Goal: Task Accomplishment & Management: Complete application form

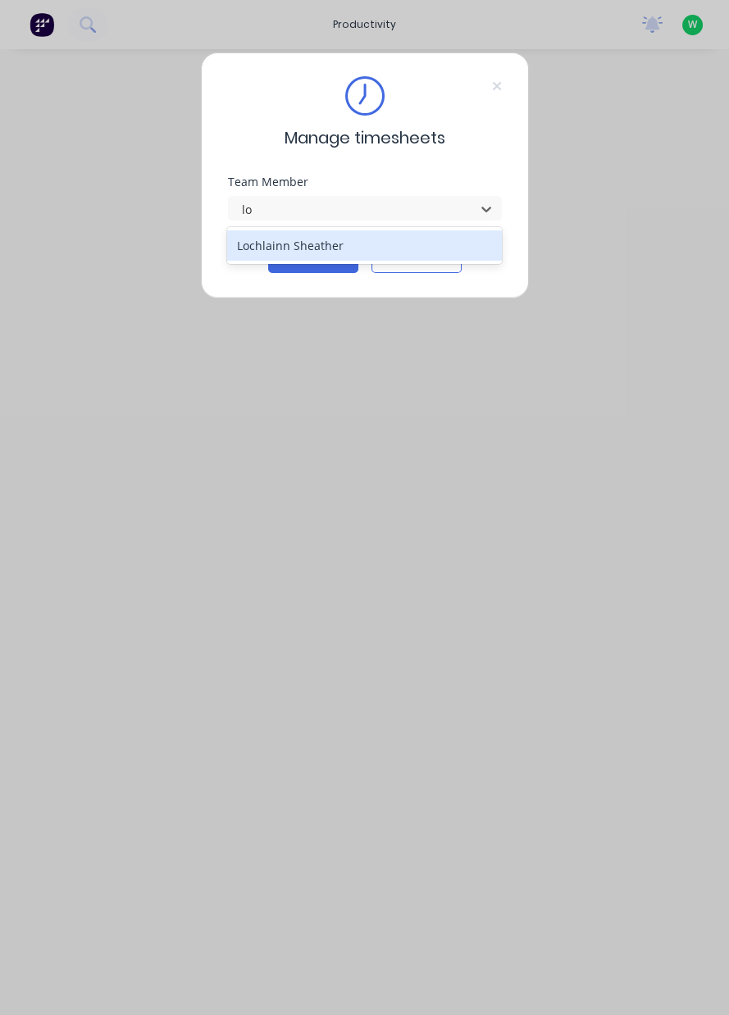
click at [337, 234] on div "Lochlainn Sheather" at bounding box center [364, 245] width 275 height 30
type input "lo"
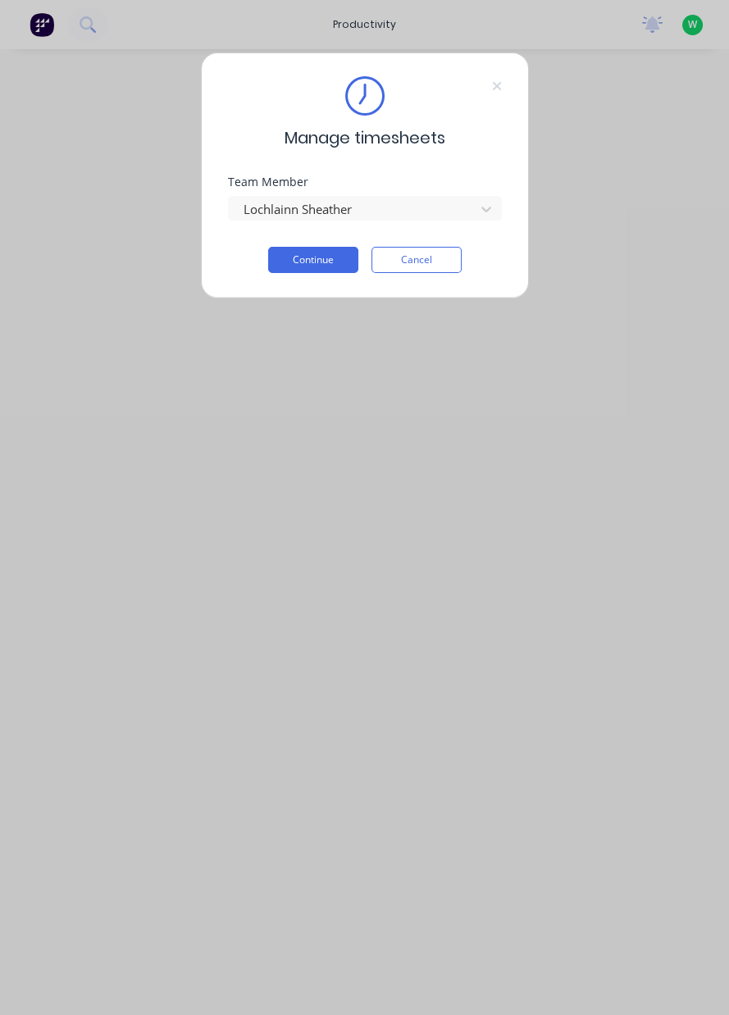
click at [316, 260] on button "Continue" at bounding box center [313, 260] width 90 height 26
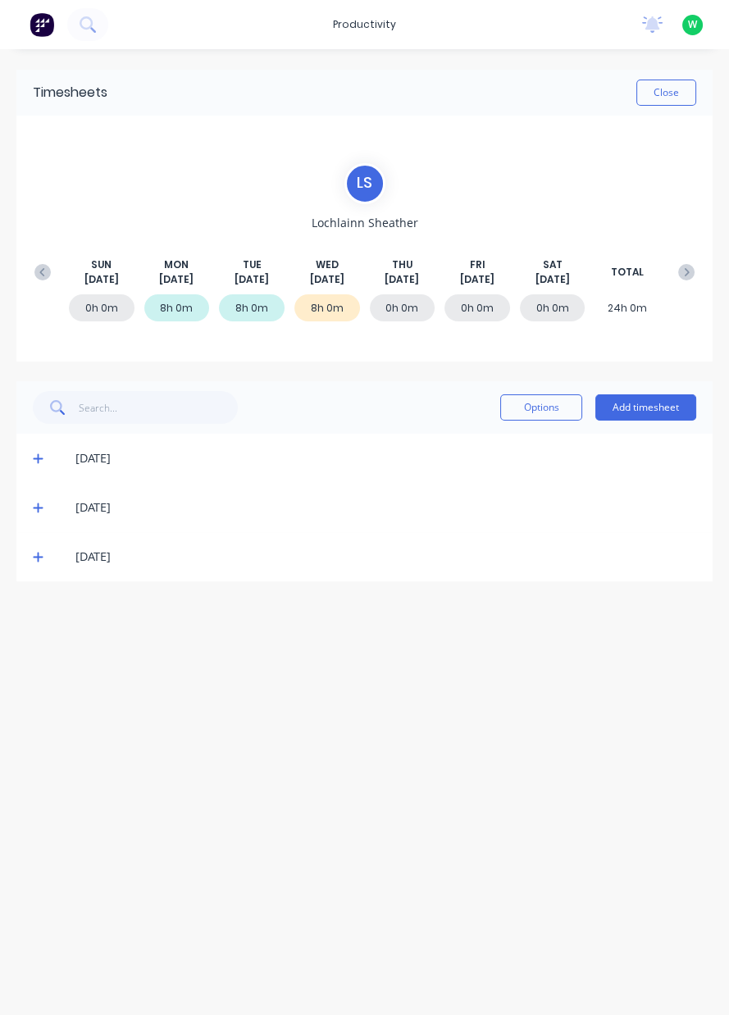
click at [641, 402] on button "Add timesheet" at bounding box center [645, 407] width 101 height 26
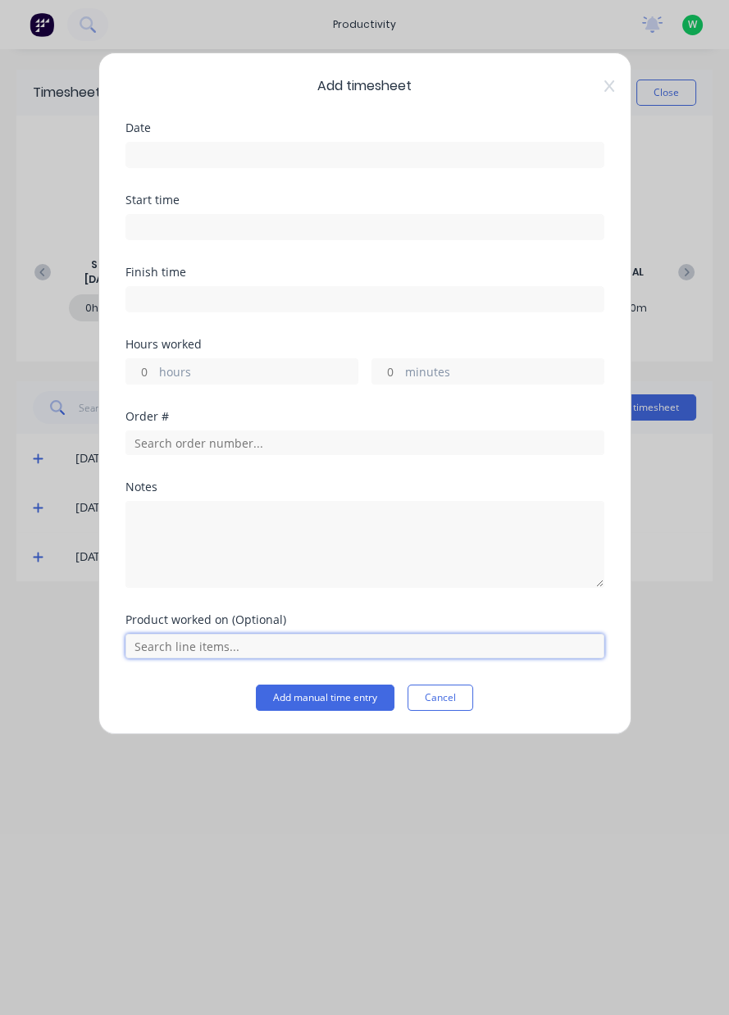
click at [184, 643] on input "text" at bounding box center [364, 645] width 479 height 25
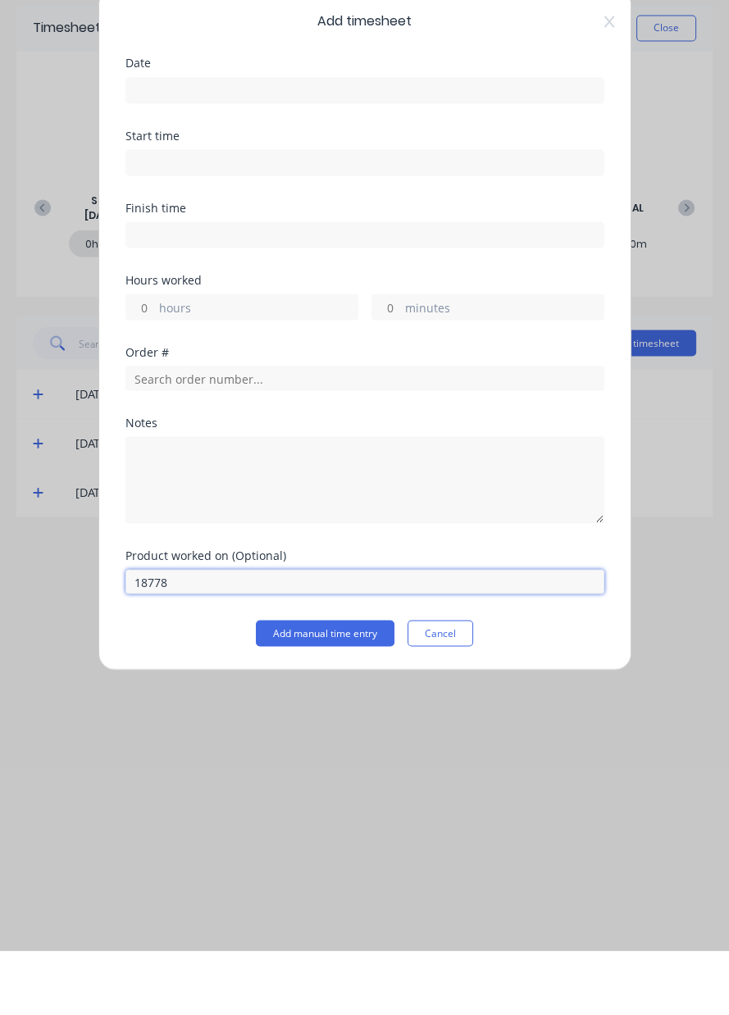
type input "18778"
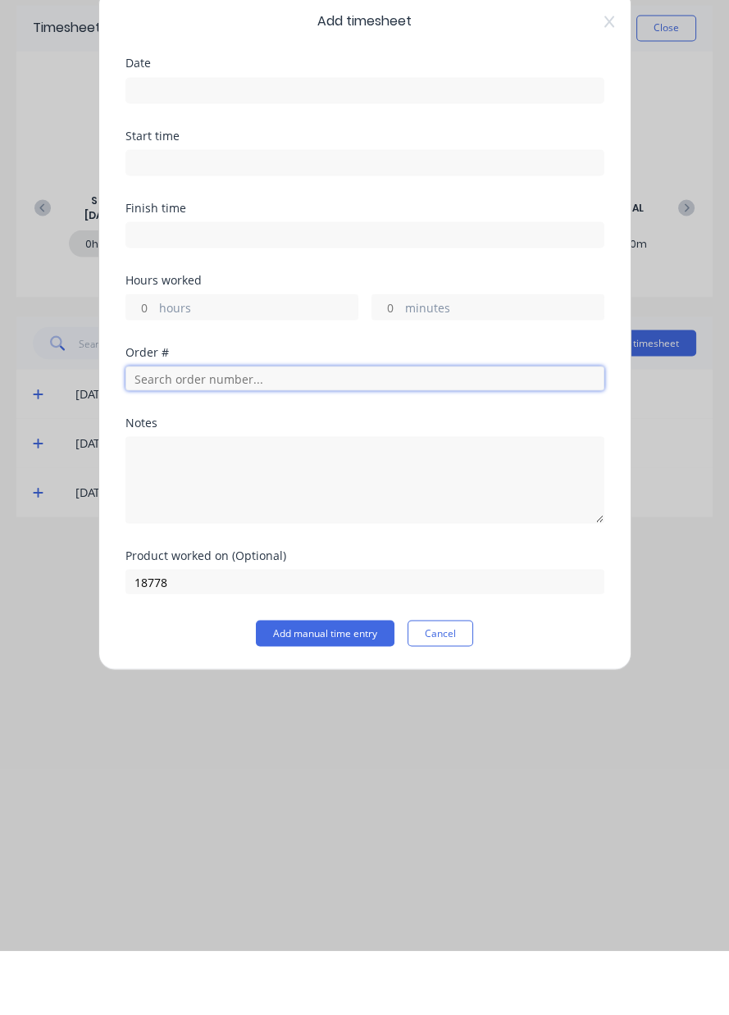
click at [193, 444] on input "text" at bounding box center [364, 442] width 479 height 25
type input "18778"
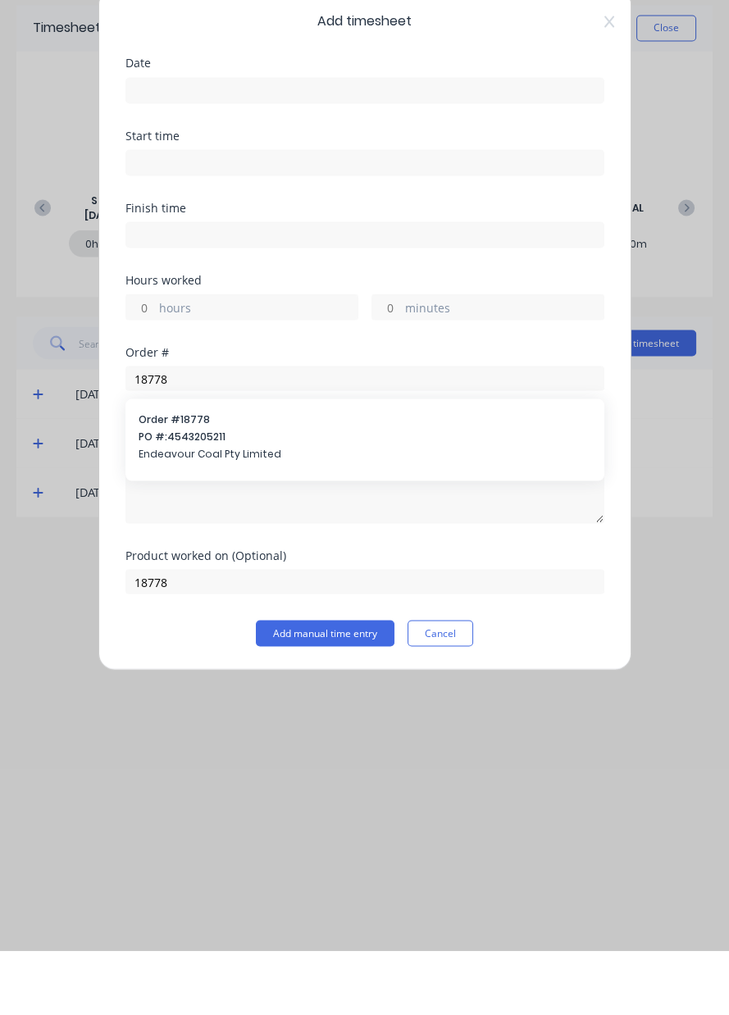
click at [229, 516] on span "Endeavour Coal Pty Limited" at bounding box center [364, 518] width 452 height 15
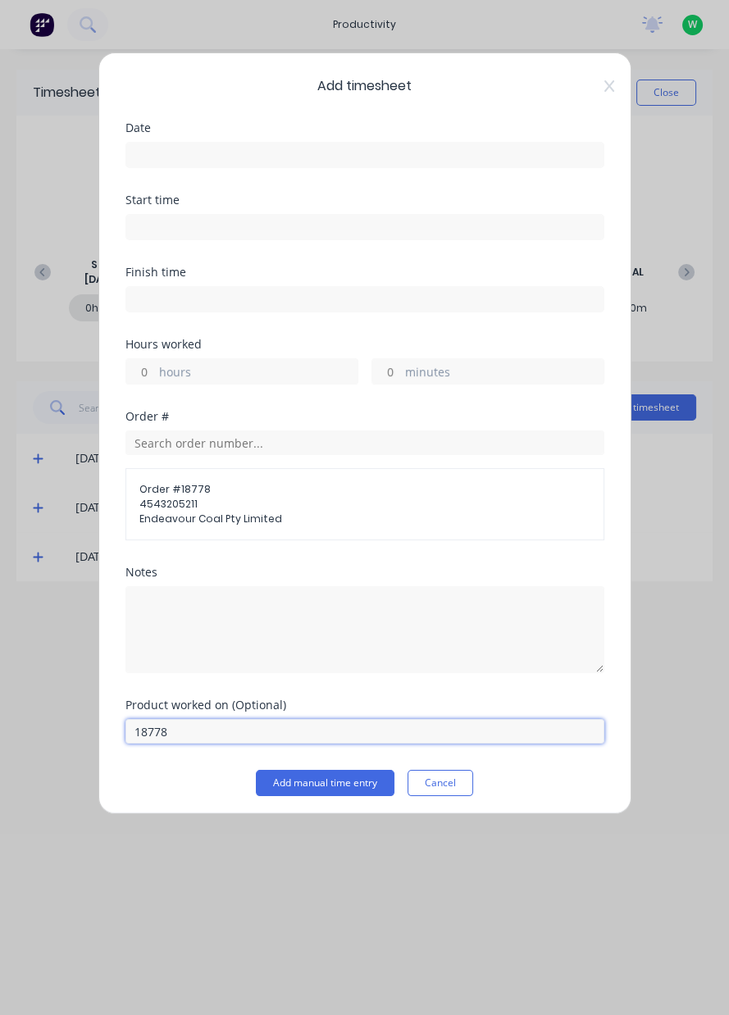
click at [209, 733] on input "18778" at bounding box center [364, 731] width 479 height 25
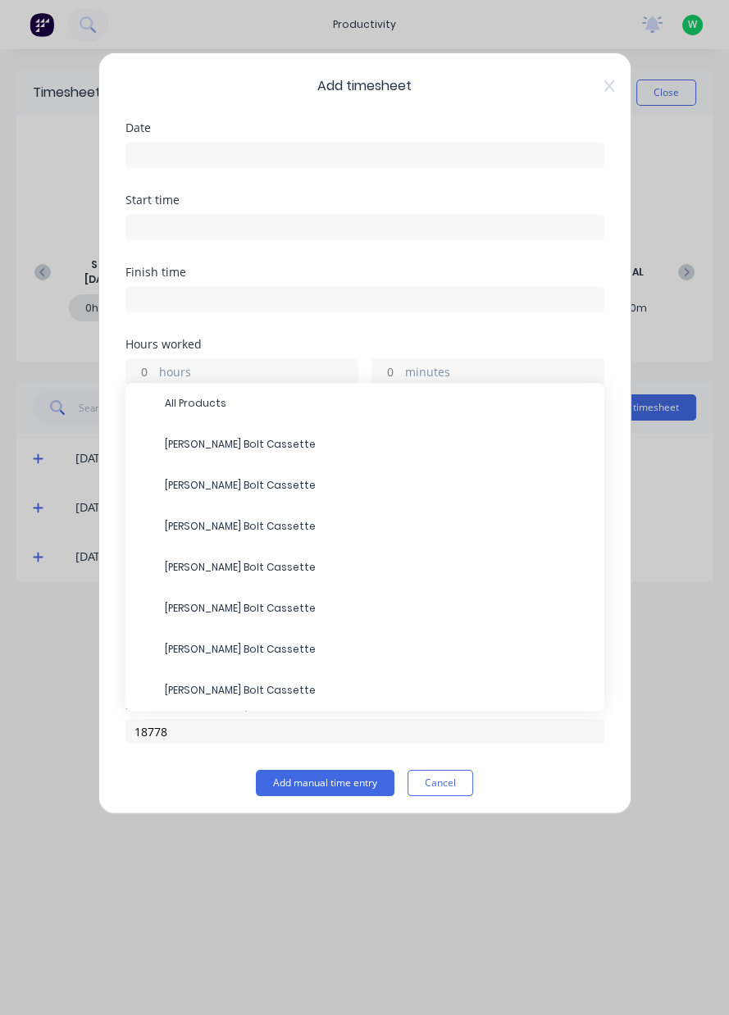
click at [237, 683] on span "[PERSON_NAME] Bolt Cassette" at bounding box center [378, 690] width 426 height 15
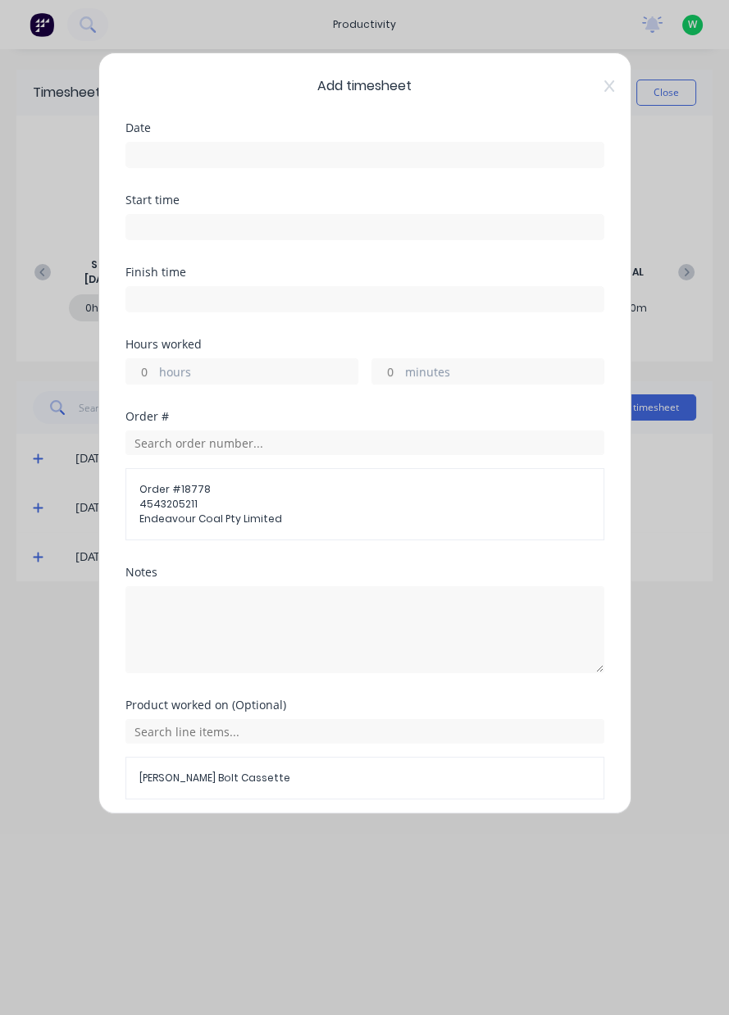
click at [139, 369] on input "hours" at bounding box center [140, 371] width 29 height 25
type input "2"
type input "3"
click at [168, 153] on input at bounding box center [364, 155] width 477 height 25
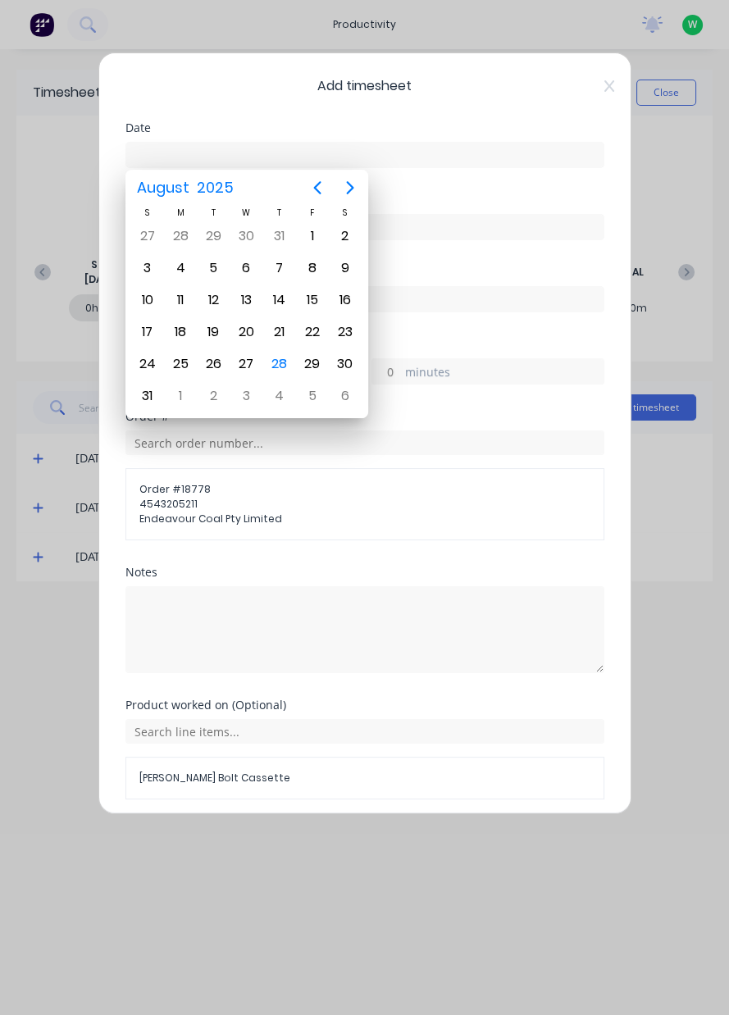
click at [278, 362] on div "28" at bounding box center [279, 364] width 25 height 25
type input "[DATE]"
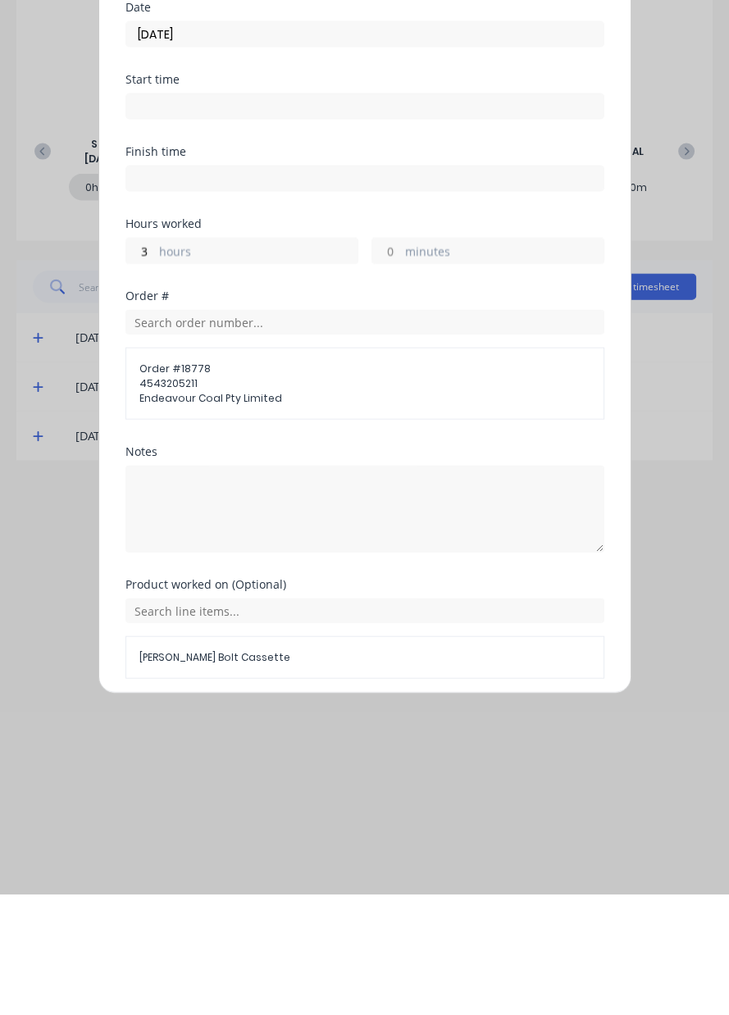
click at [344, 832] on button "Add manual time entry" at bounding box center [325, 838] width 138 height 26
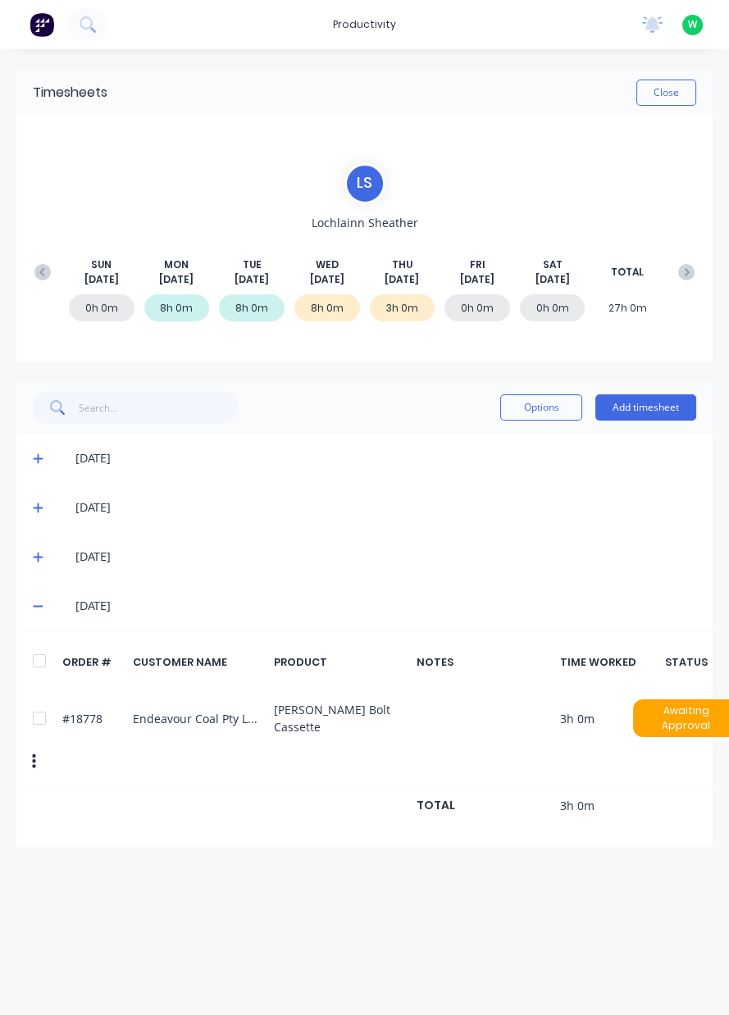
click at [648, 412] on button "Add timesheet" at bounding box center [645, 407] width 101 height 26
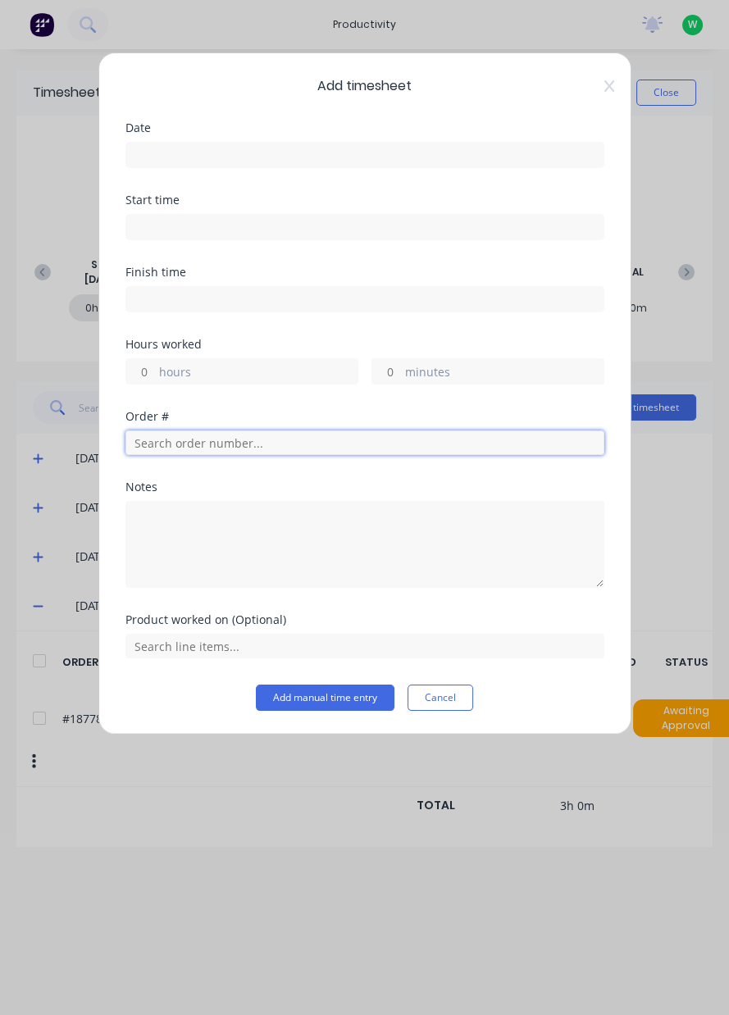
click at [143, 444] on input "text" at bounding box center [364, 442] width 479 height 25
type input "18966"
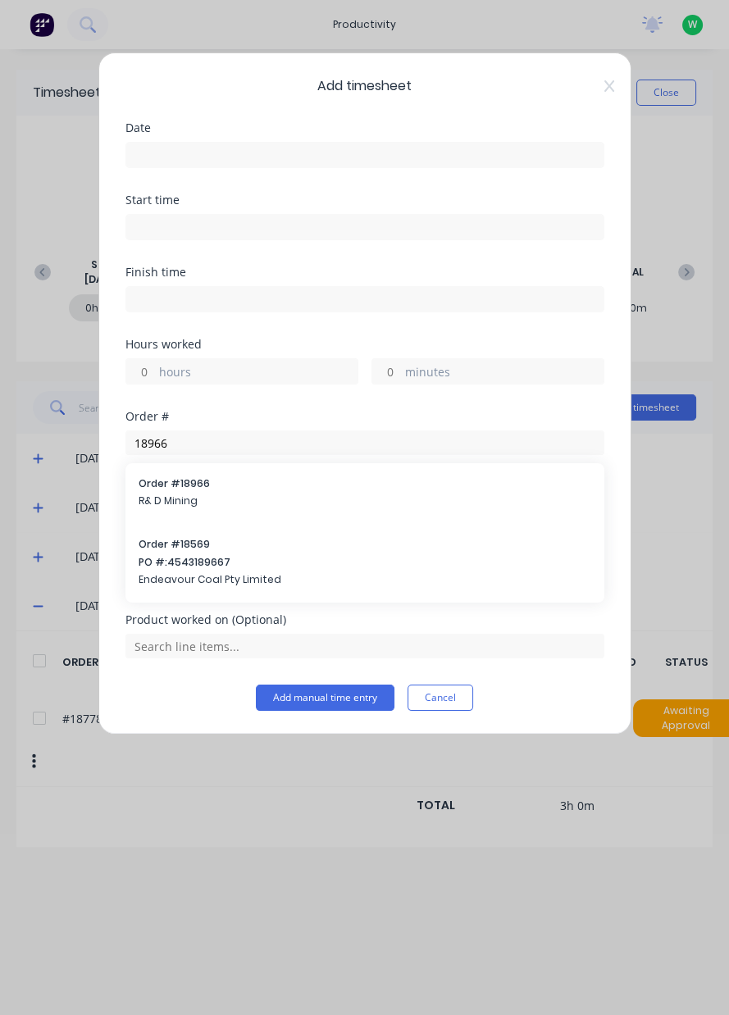
click at [269, 572] on span "Endeavour Coal Pty Limited" at bounding box center [364, 579] width 452 height 15
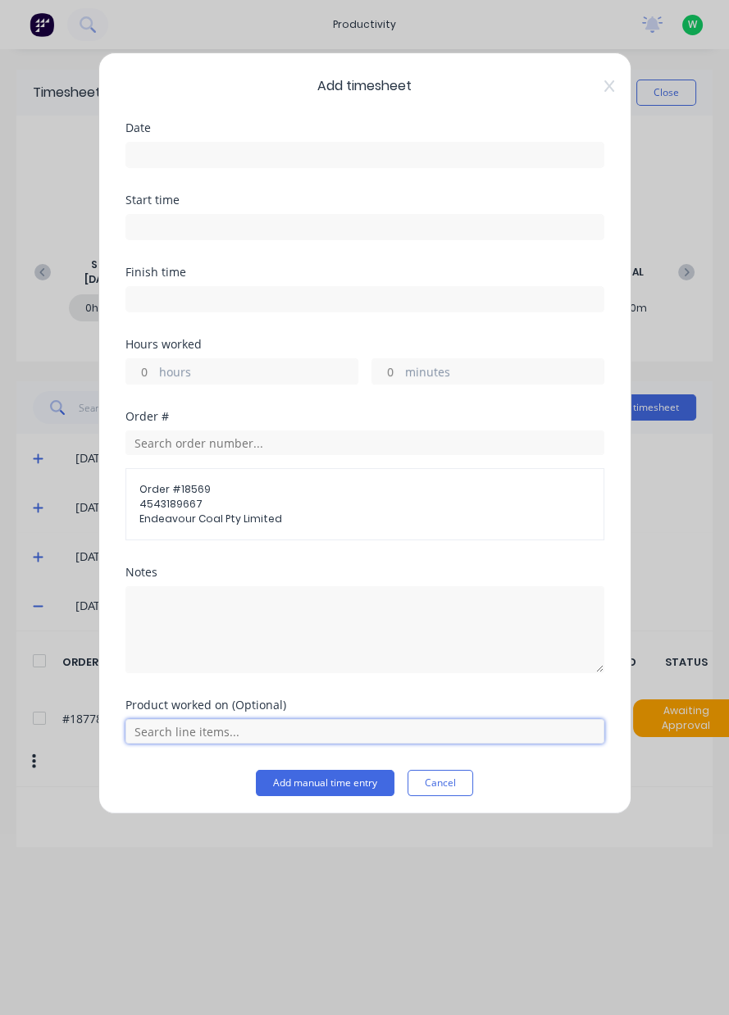
click at [225, 723] on input "text" at bounding box center [364, 731] width 479 height 25
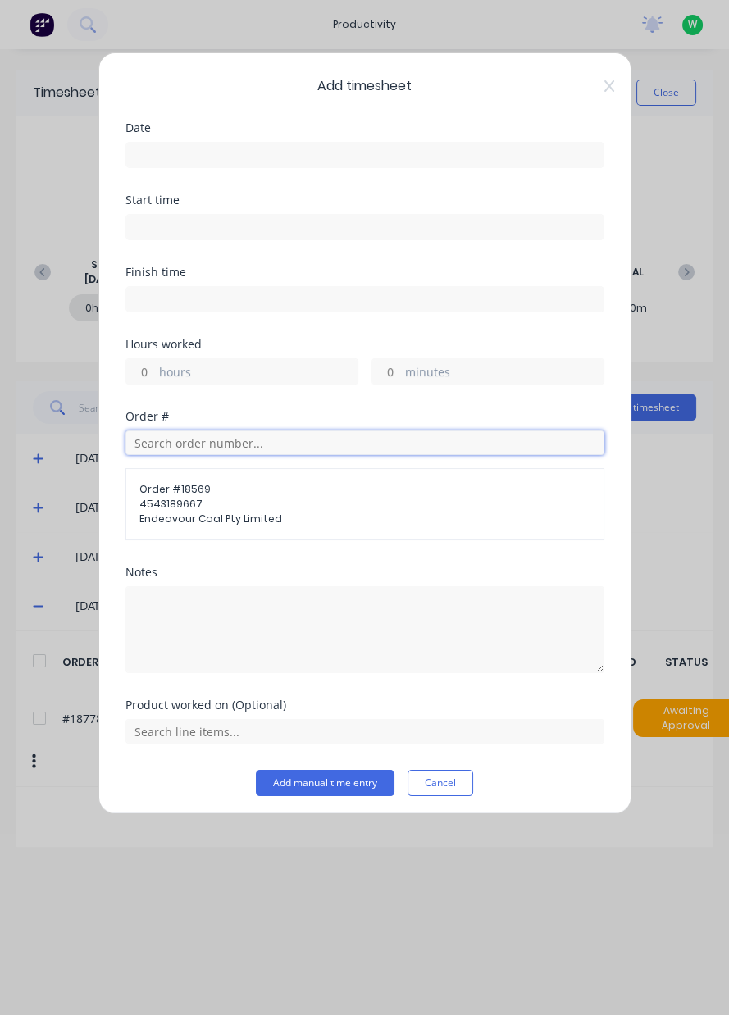
click at [271, 438] on input "text" at bounding box center [364, 442] width 479 height 25
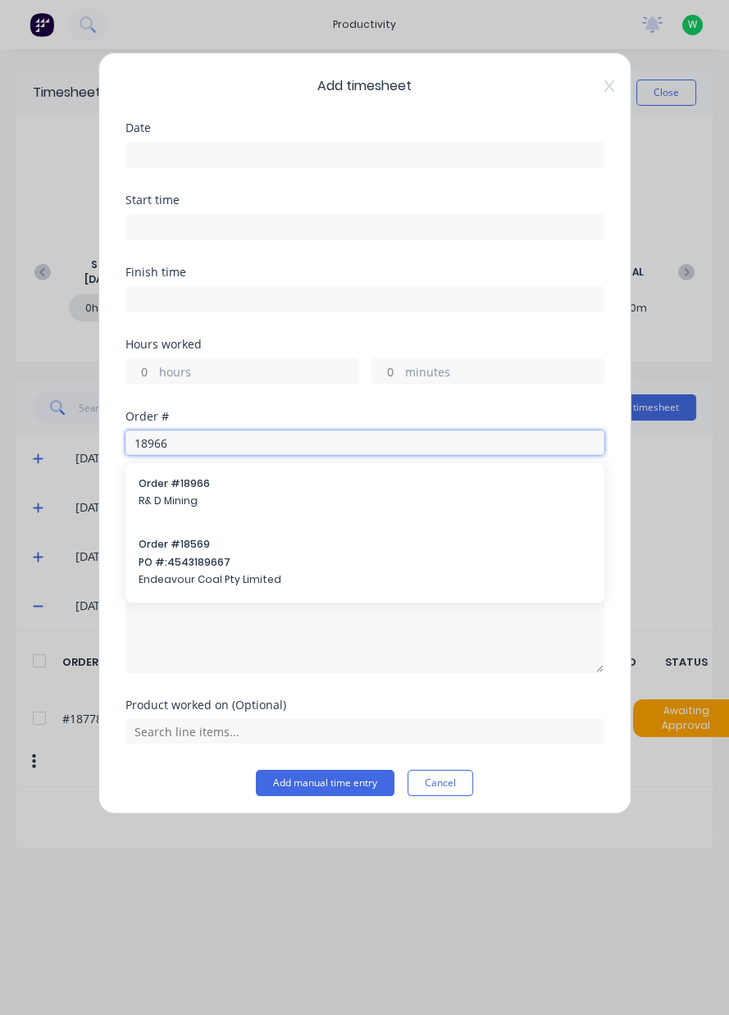
type input "18966"
click at [207, 505] on span "R& D Mining" at bounding box center [364, 500] width 452 height 15
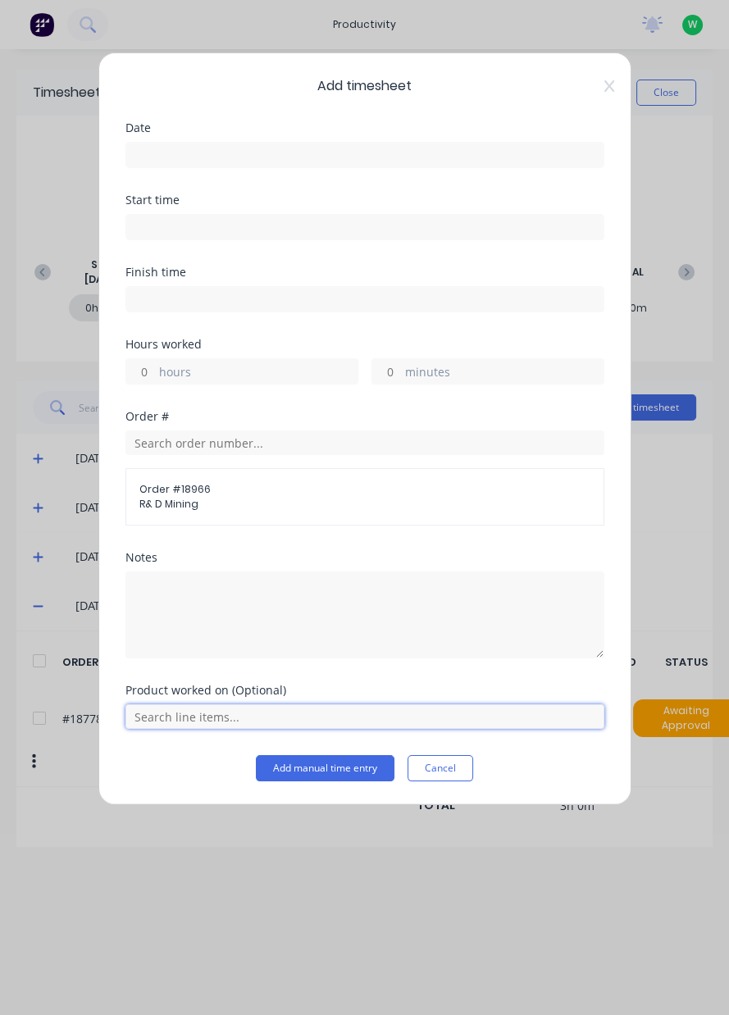
click at [257, 717] on input "text" at bounding box center [364, 716] width 479 height 25
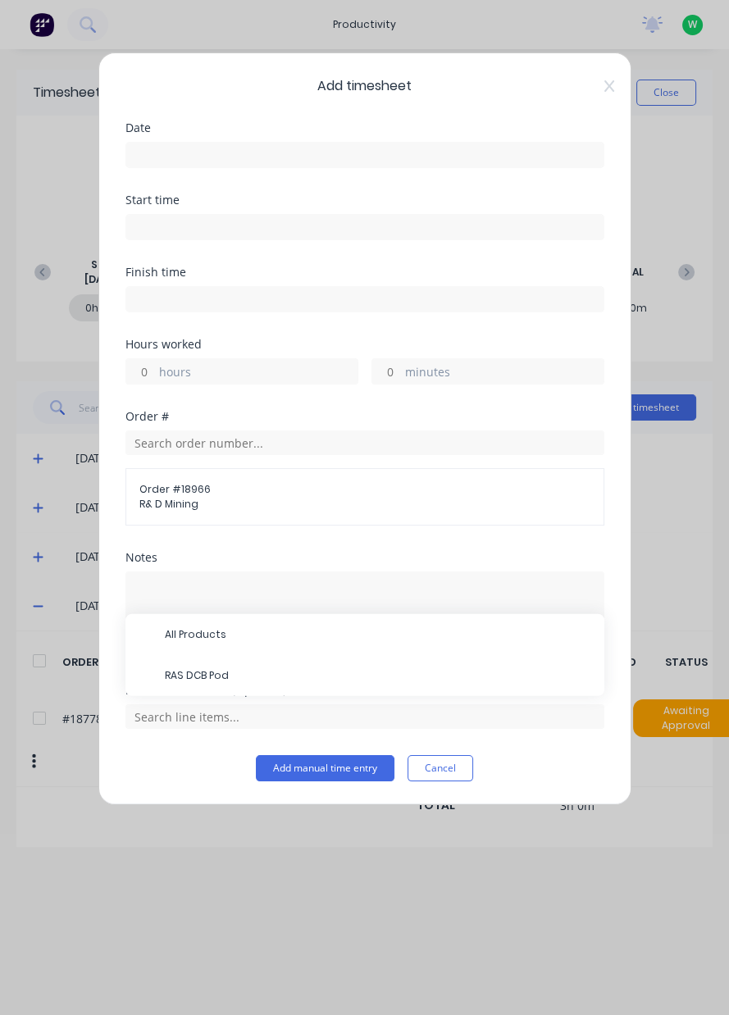
click at [257, 679] on span "RAS DCB Pod" at bounding box center [378, 675] width 426 height 15
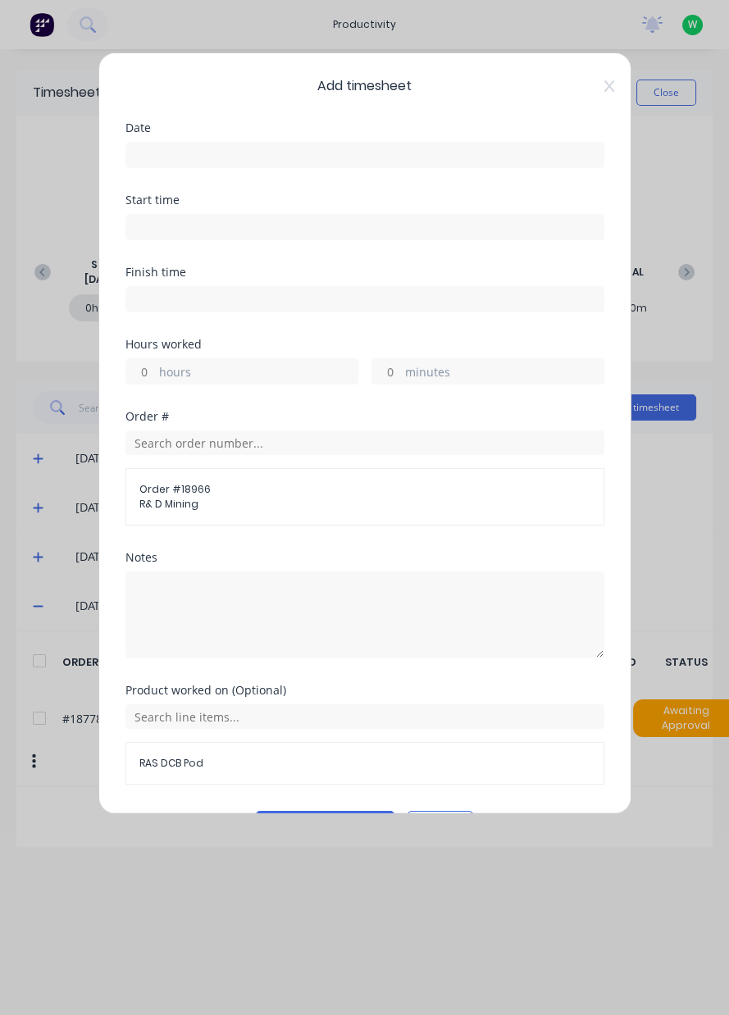
click at [143, 375] on input "hours" at bounding box center [140, 371] width 29 height 25
type input "5"
click at [216, 157] on input at bounding box center [364, 155] width 477 height 25
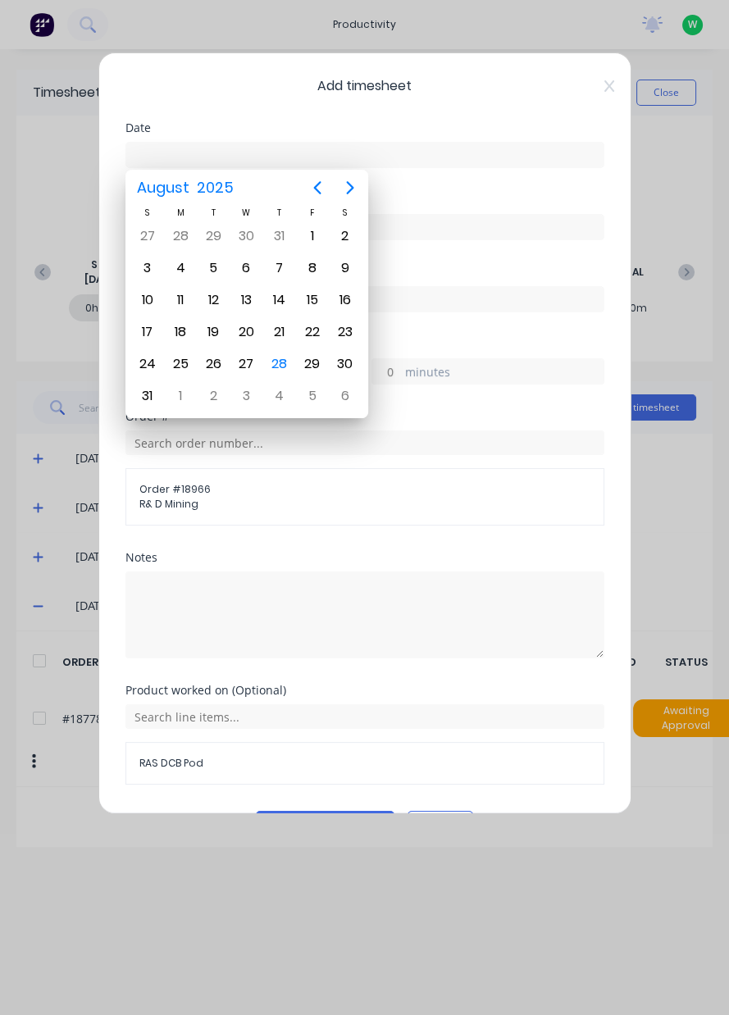
click at [280, 363] on div "28" at bounding box center [279, 364] width 25 height 25
type input "[DATE]"
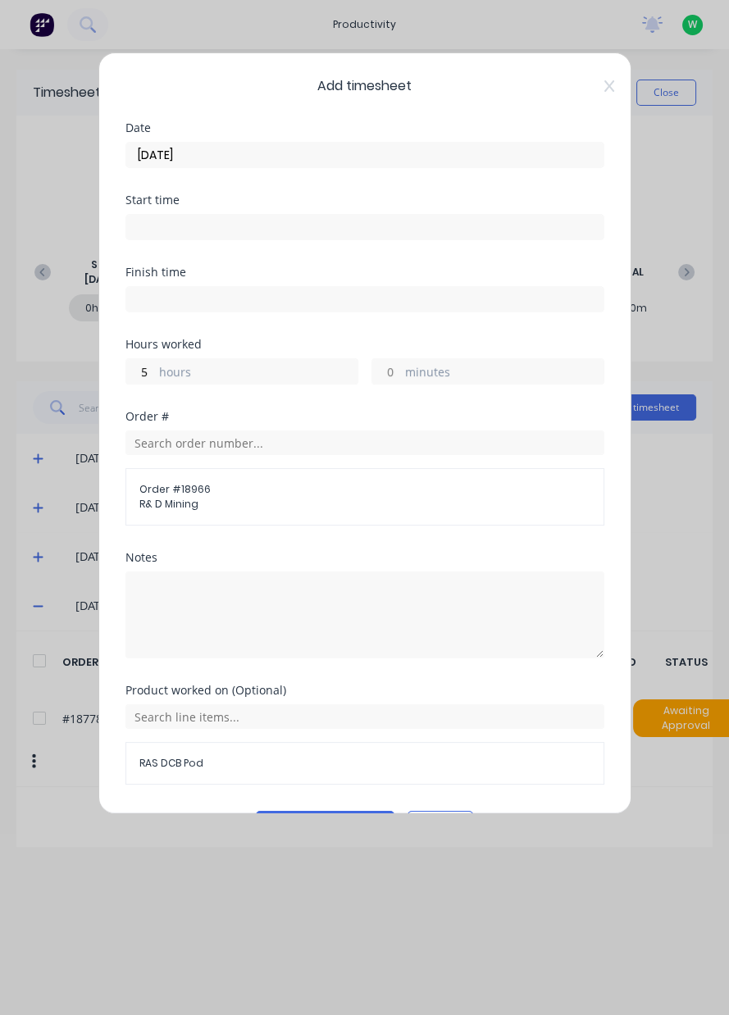
click at [293, 824] on button "Add manual time entry" at bounding box center [325, 823] width 138 height 26
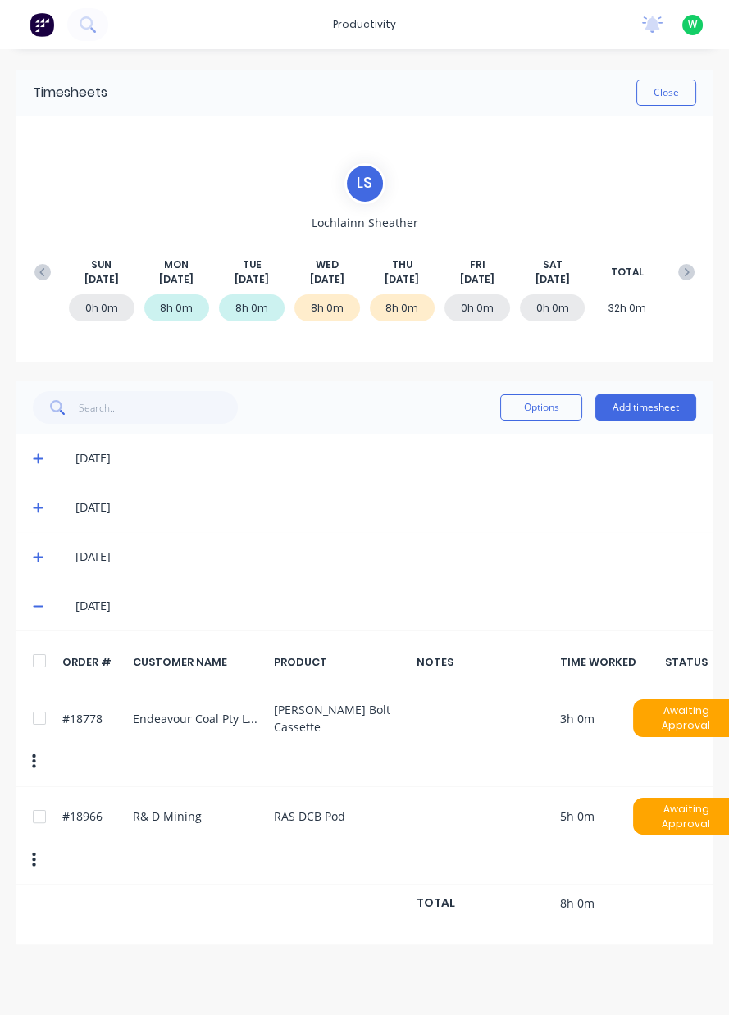
click at [670, 98] on button "Close" at bounding box center [666, 92] width 60 height 26
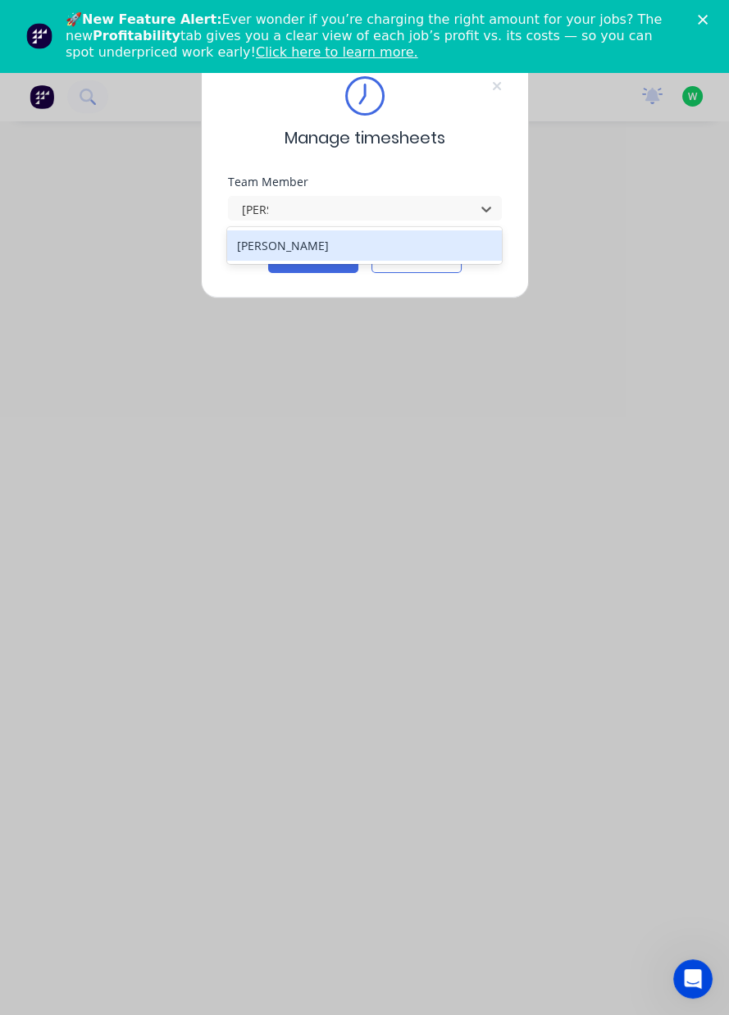
click at [264, 251] on div "[PERSON_NAME]" at bounding box center [364, 245] width 275 height 30
type input "sam"
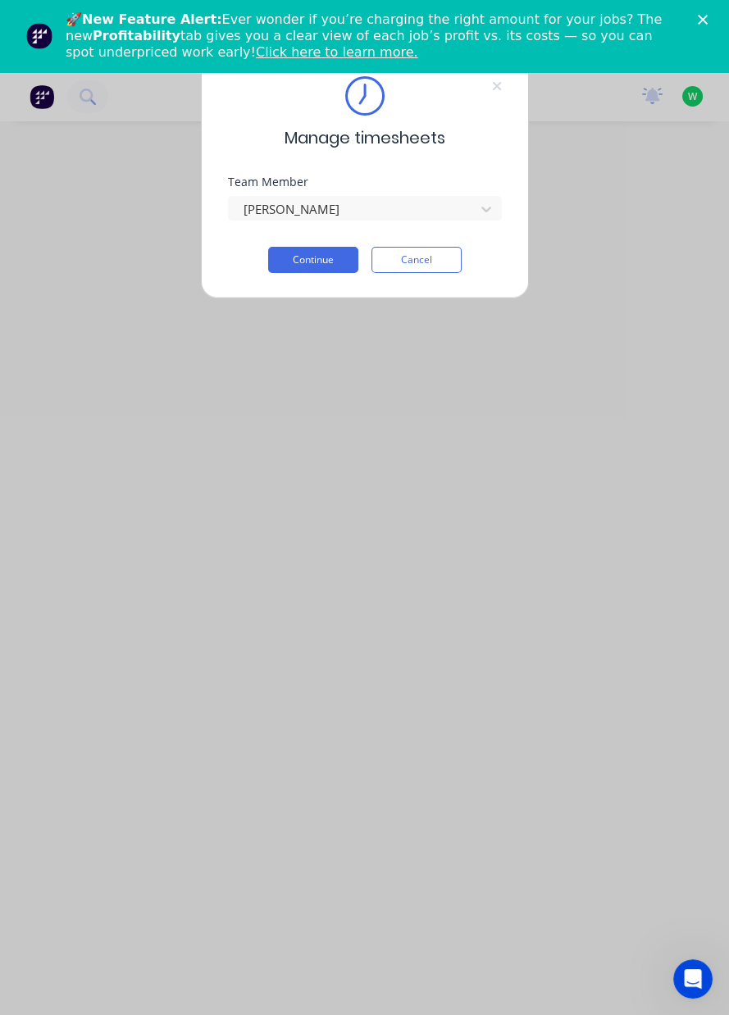
click at [309, 270] on button "Continue" at bounding box center [313, 260] width 90 height 26
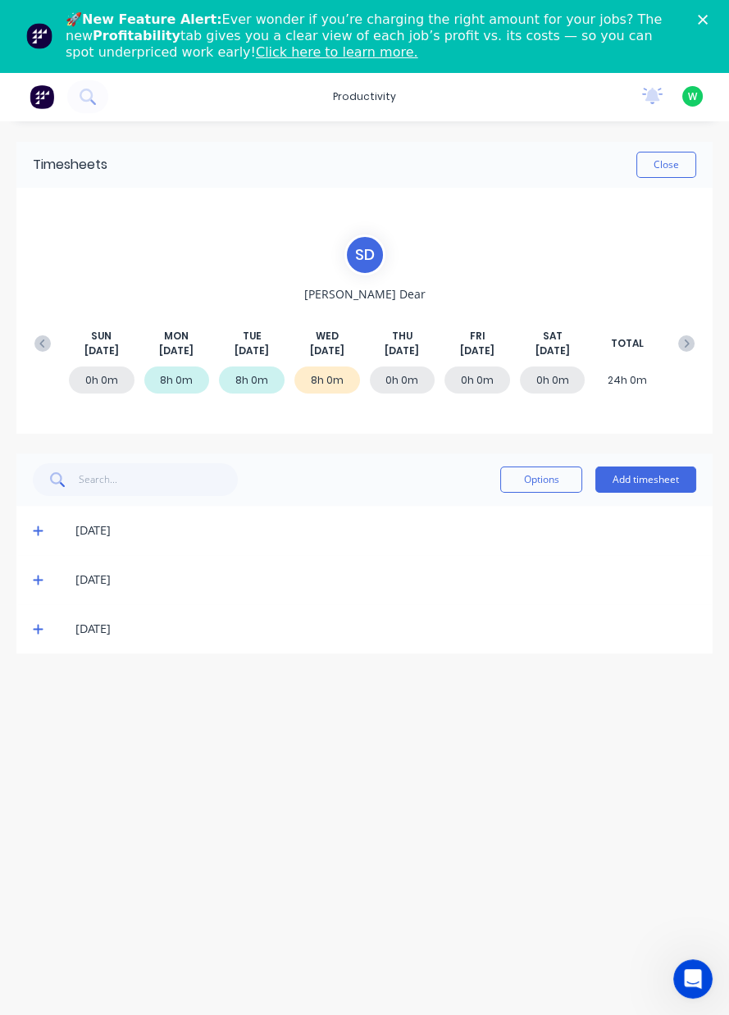
click at [36, 629] on icon at bounding box center [38, 628] width 11 height 11
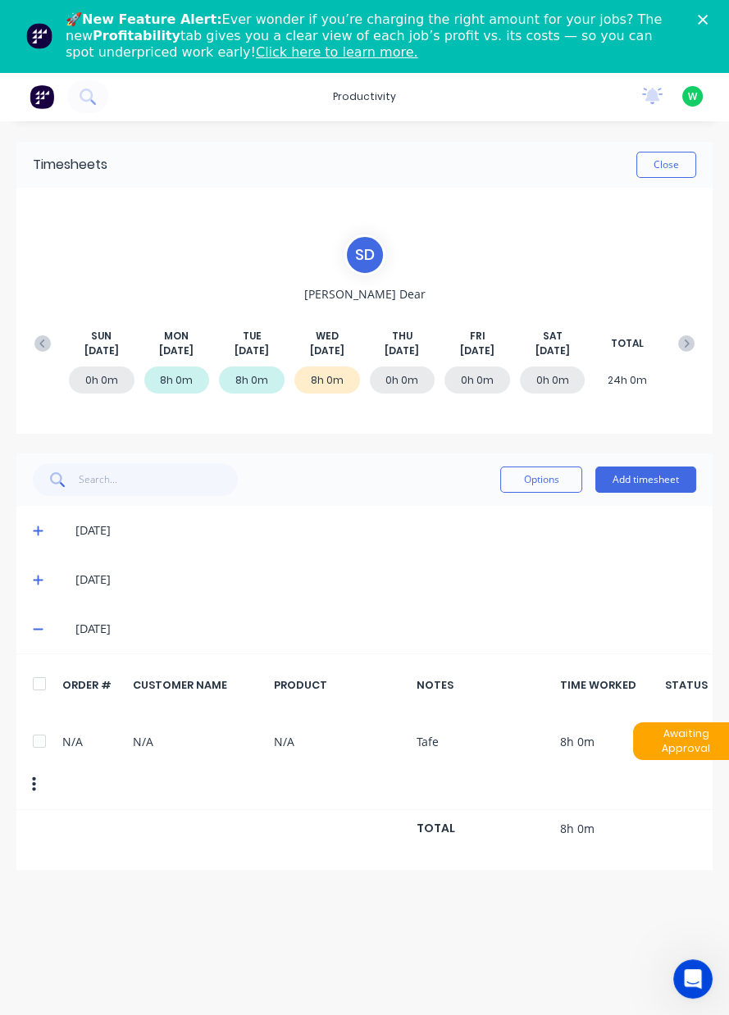
click at [42, 624] on icon at bounding box center [38, 628] width 11 height 11
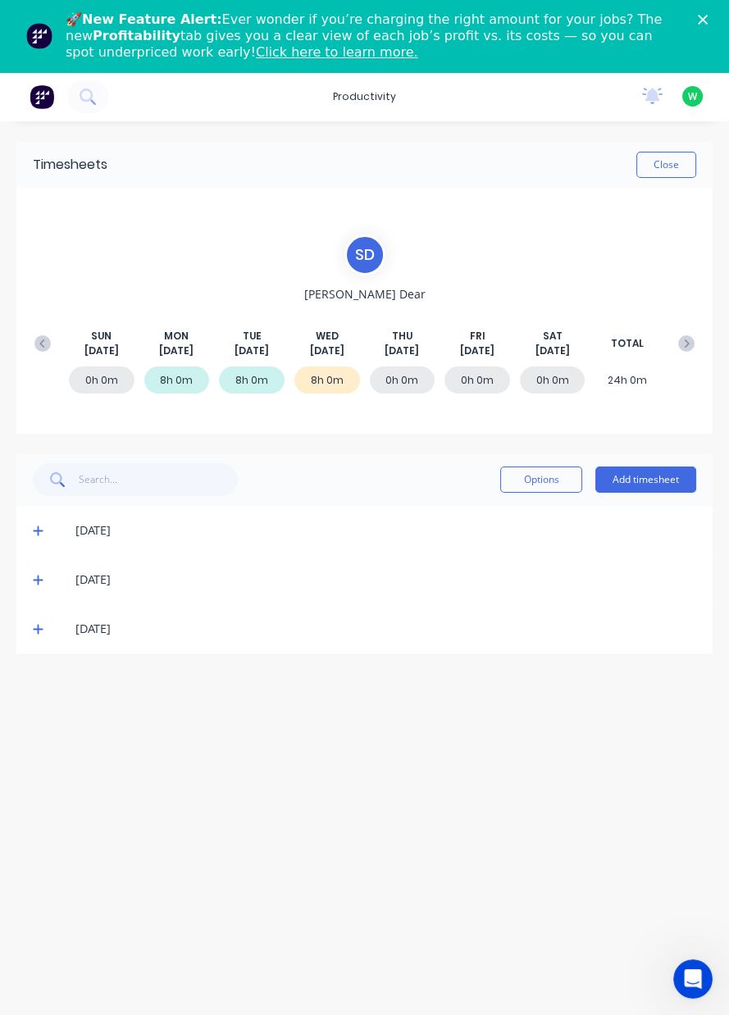
click at [43, 583] on span at bounding box center [41, 579] width 16 height 16
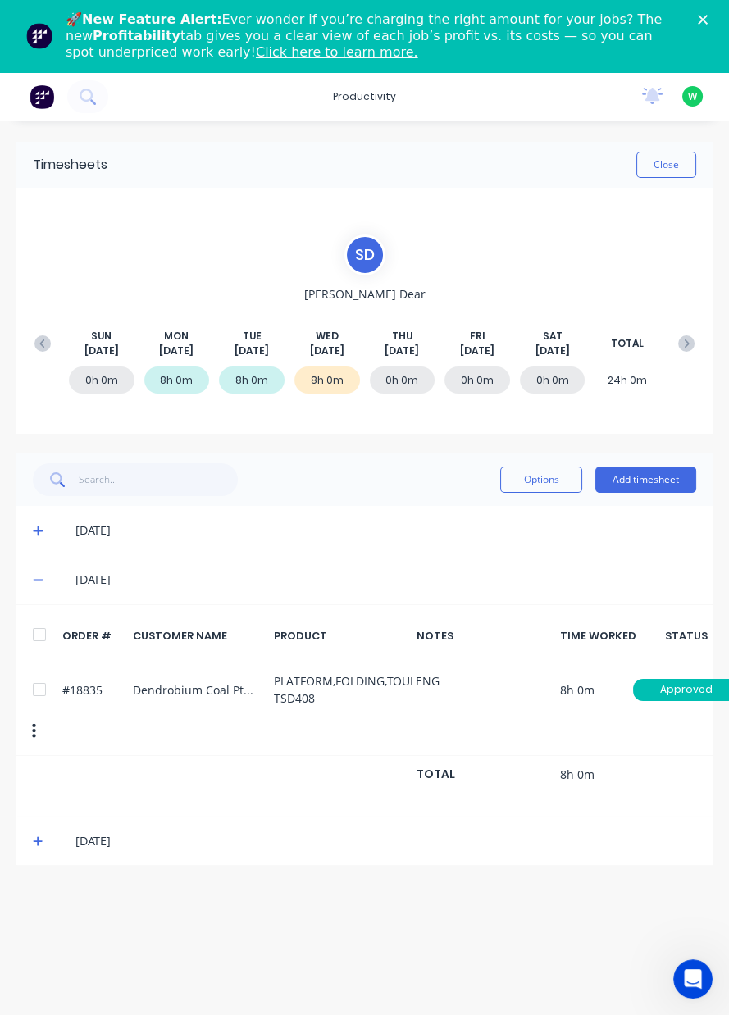
click at [657, 482] on button "Add timesheet" at bounding box center [645, 479] width 101 height 26
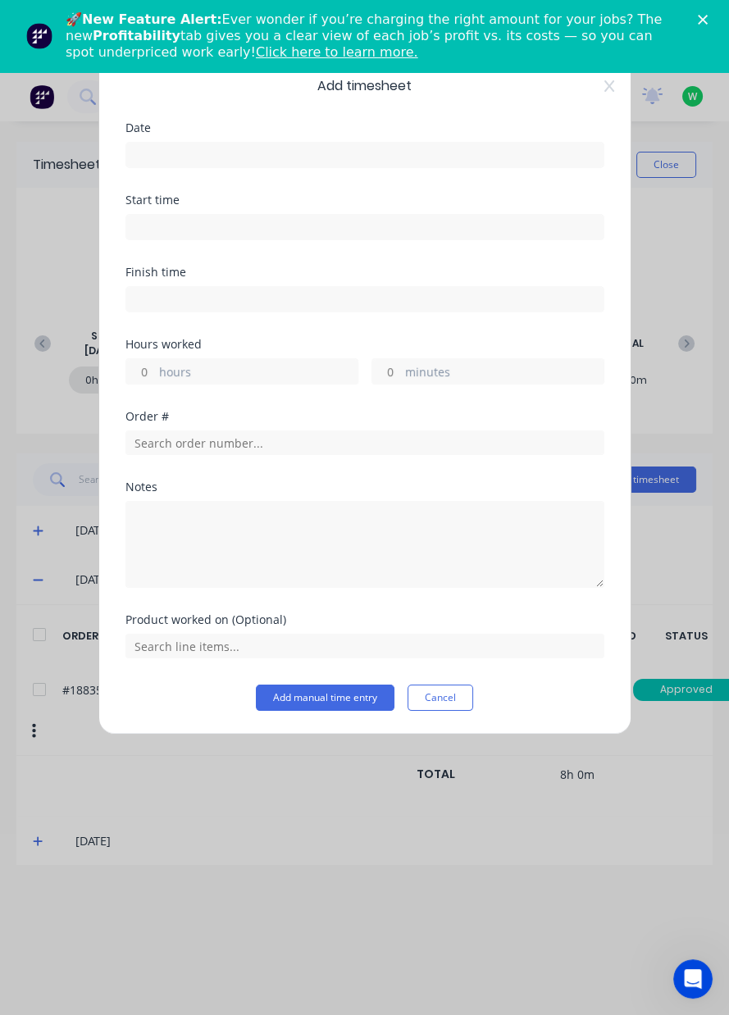
click at [147, 373] on input "hours" at bounding box center [140, 371] width 29 height 25
type input "7"
click at [394, 370] on input "minutes" at bounding box center [386, 371] width 29 height 25
type input "30"
click at [456, 435] on input "text" at bounding box center [364, 442] width 479 height 25
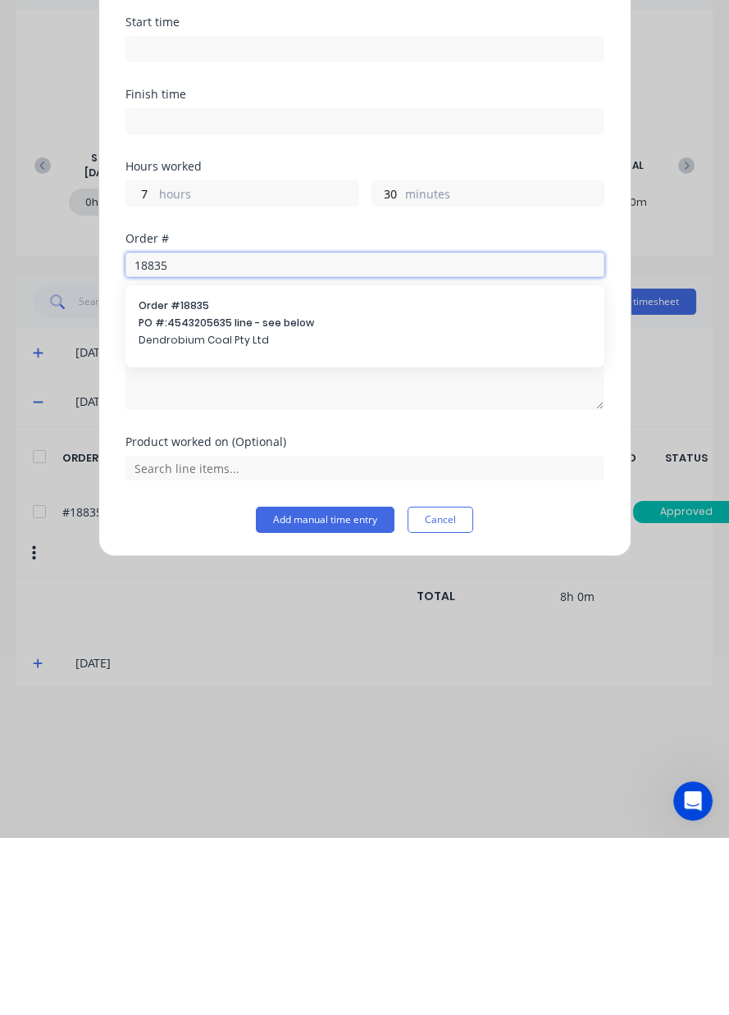
type input "18835"
click at [179, 505] on span "PO #: 4543205635 line - see below" at bounding box center [364, 500] width 452 height 15
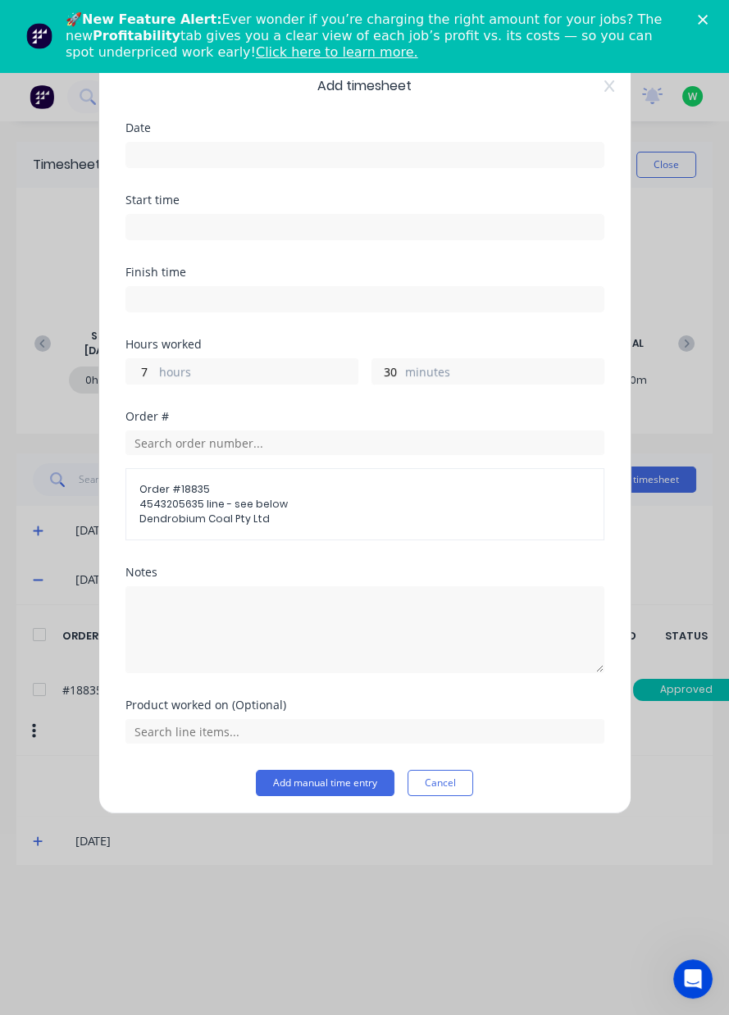
click at [166, 752] on div "Product worked on (Optional)" at bounding box center [364, 734] width 479 height 70
click at [178, 734] on input "text" at bounding box center [364, 731] width 479 height 25
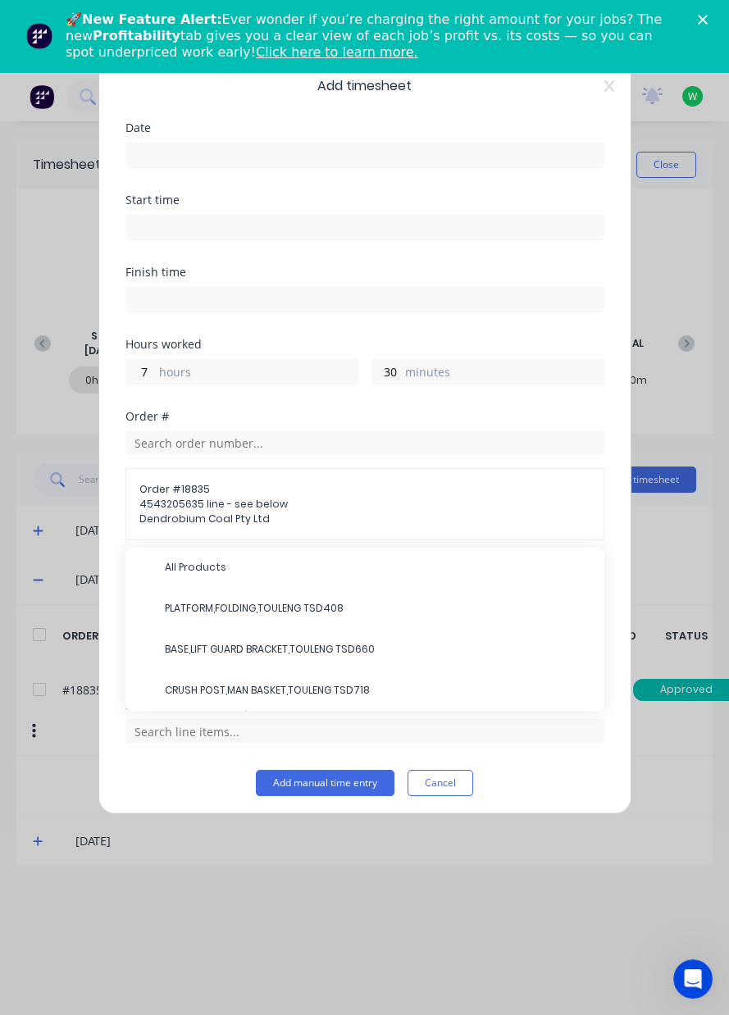
click at [189, 612] on span "PLATFORM,FOLDING,TOULENG TSD408" at bounding box center [378, 608] width 426 height 15
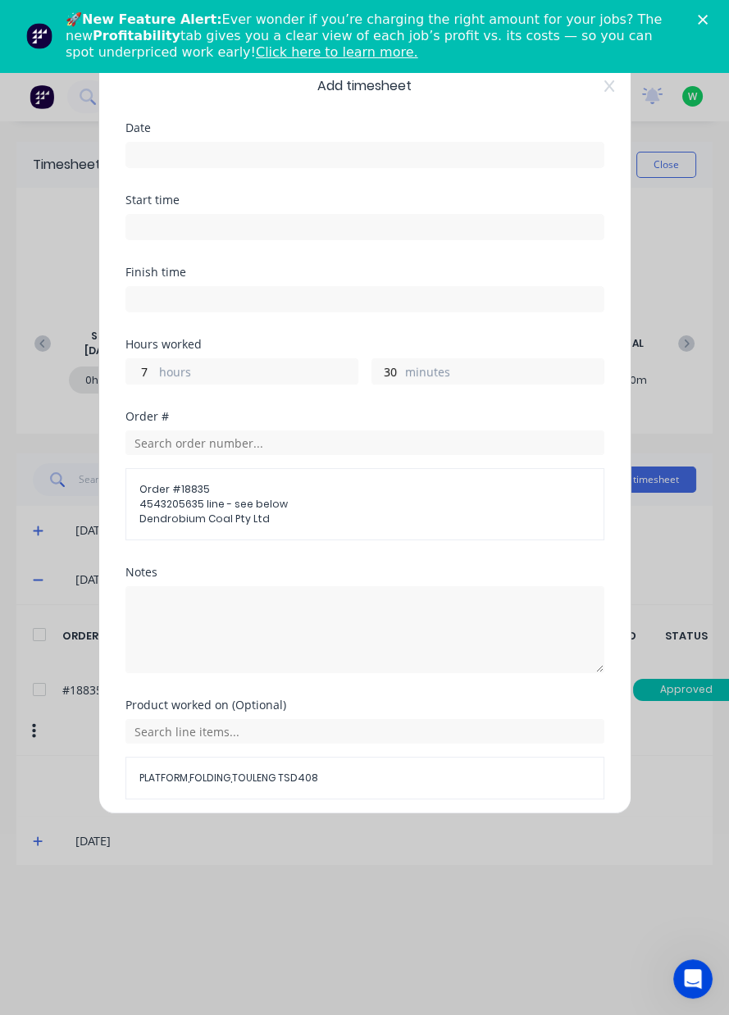
click at [159, 368] on label "hours" at bounding box center [258, 373] width 198 height 20
click at [155, 368] on input "7" at bounding box center [140, 371] width 29 height 25
type input "6"
click at [298, 840] on button "Add manual time entry" at bounding box center [325, 838] width 138 height 26
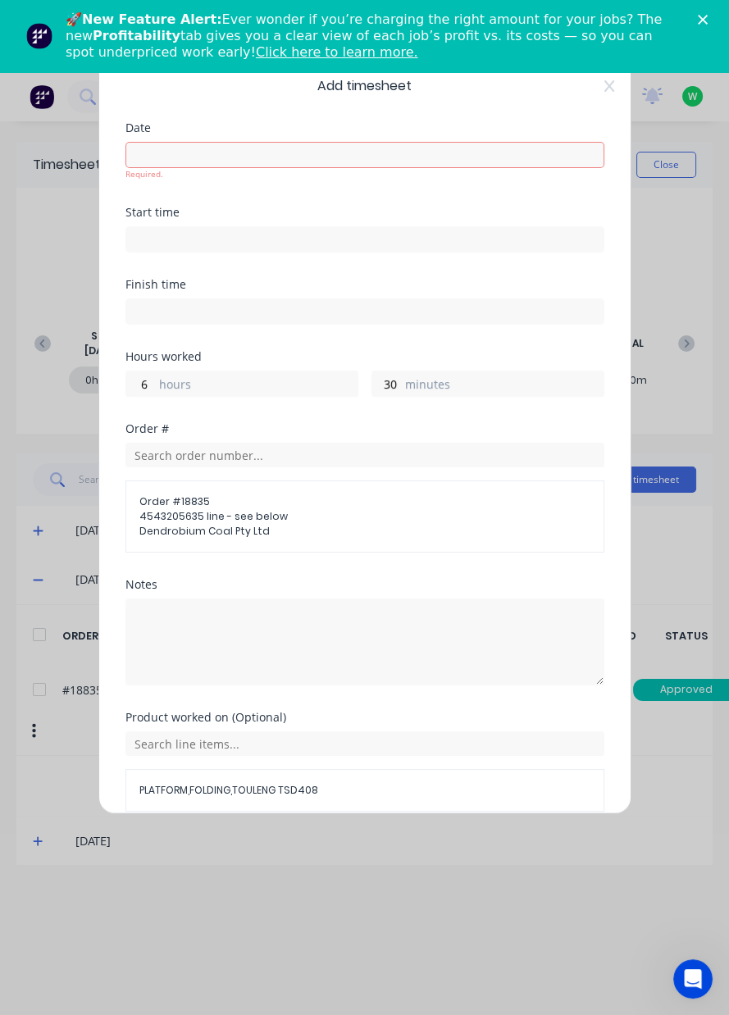
click at [247, 166] on label at bounding box center [364, 155] width 479 height 26
click at [247, 166] on input at bounding box center [364, 155] width 477 height 25
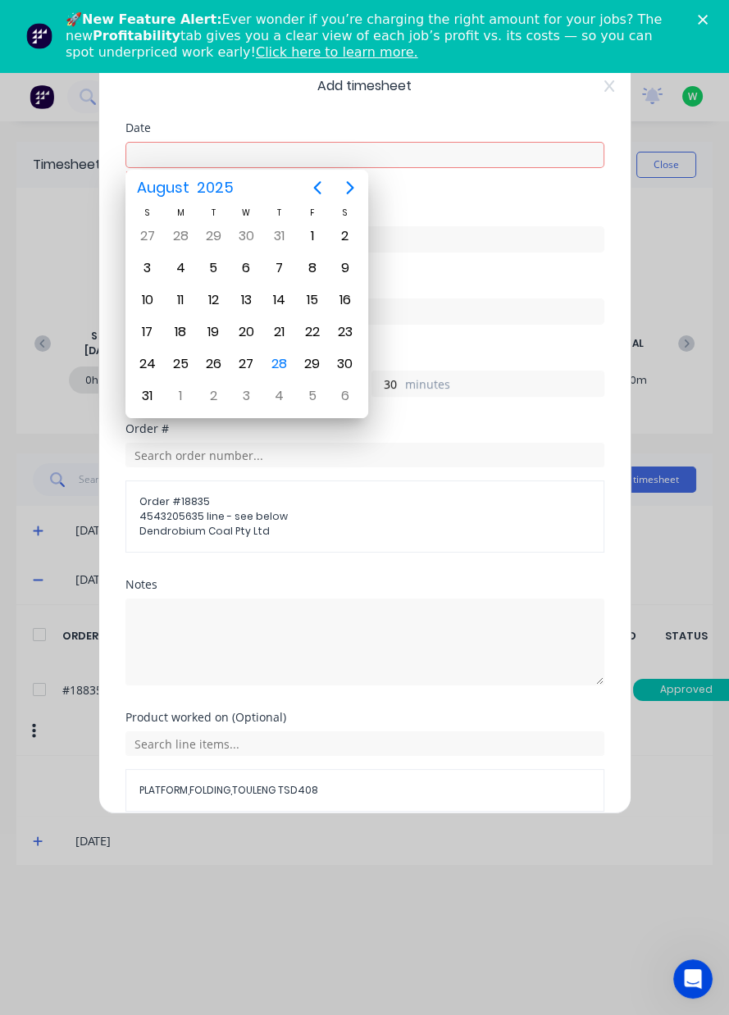
click at [279, 352] on div "28" at bounding box center [279, 364] width 25 height 25
type input "[DATE]"
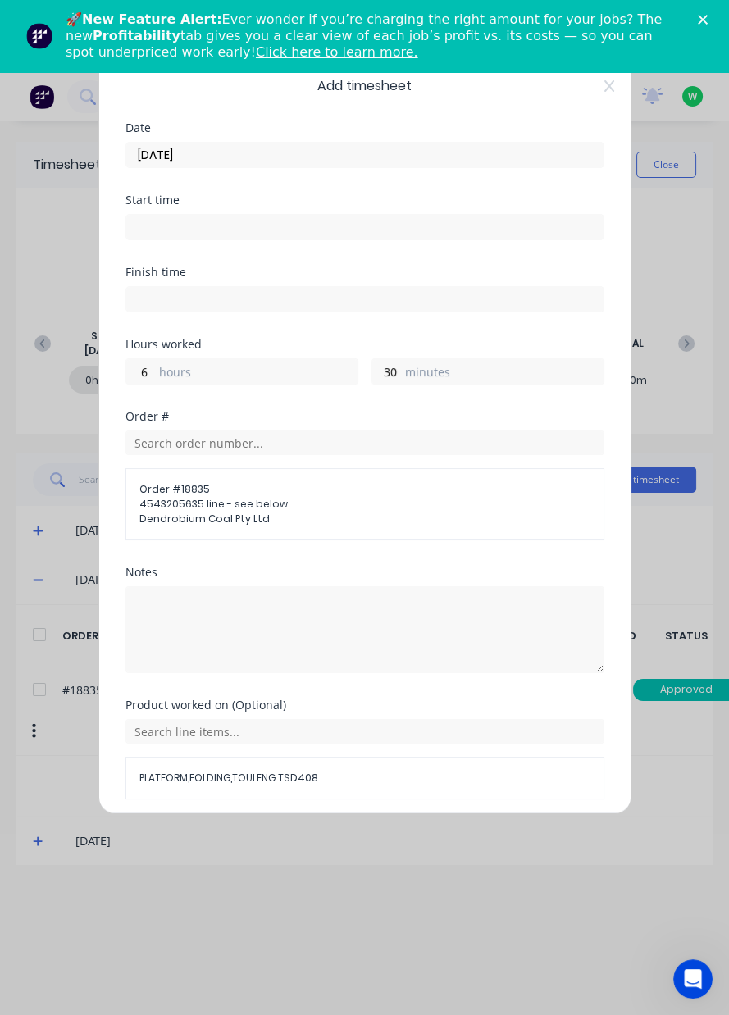
click at [295, 840] on button "Add manual time entry" at bounding box center [325, 838] width 138 height 26
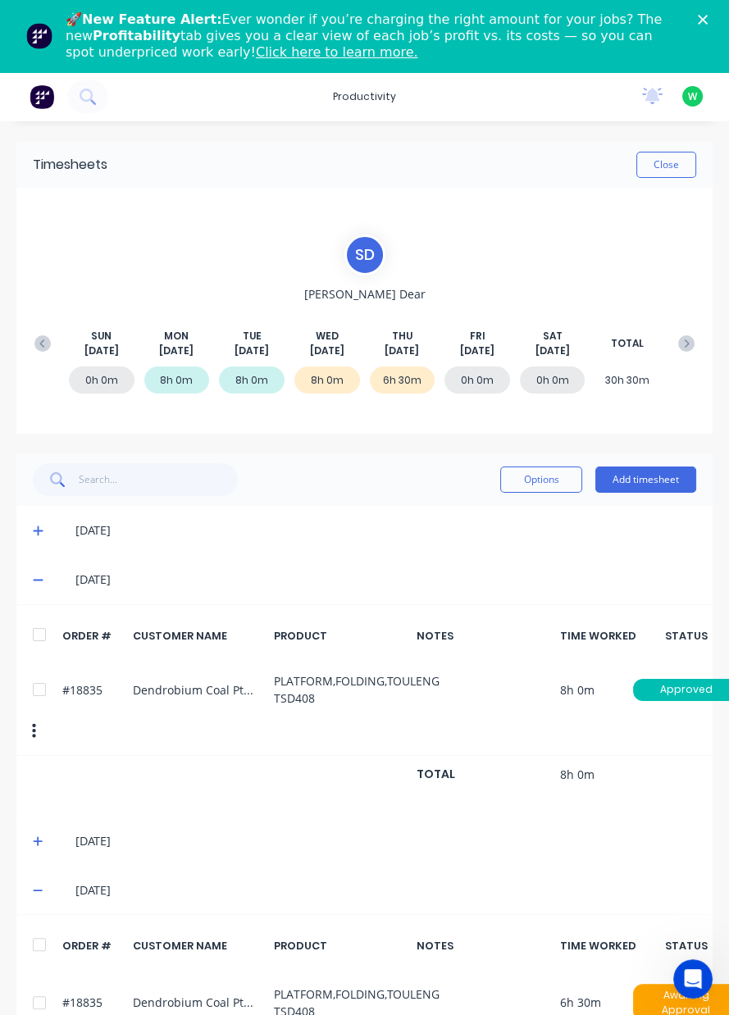
click at [651, 474] on button "Add timesheet" at bounding box center [645, 479] width 101 height 26
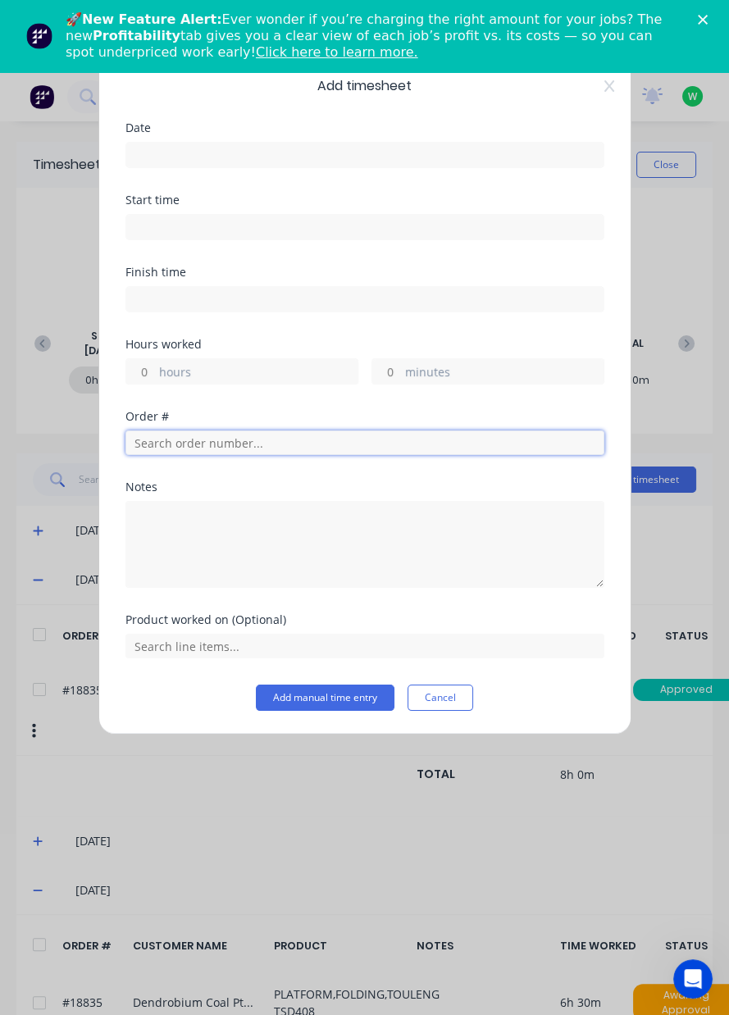
click at [198, 434] on input "text" at bounding box center [364, 442] width 479 height 25
type input "19096"
click at [164, 503] on span "Splice Tech" at bounding box center [364, 500] width 452 height 15
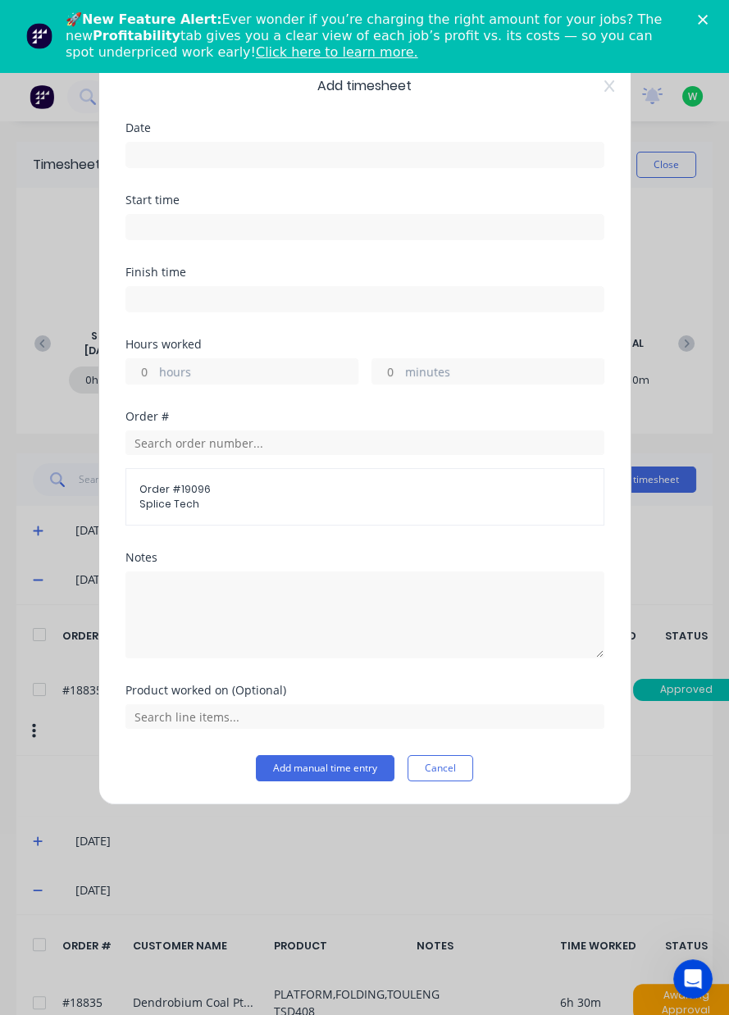
click at [148, 374] on input "hours" at bounding box center [140, 371] width 29 height 25
type input "1"
click at [146, 155] on input at bounding box center [364, 155] width 477 height 25
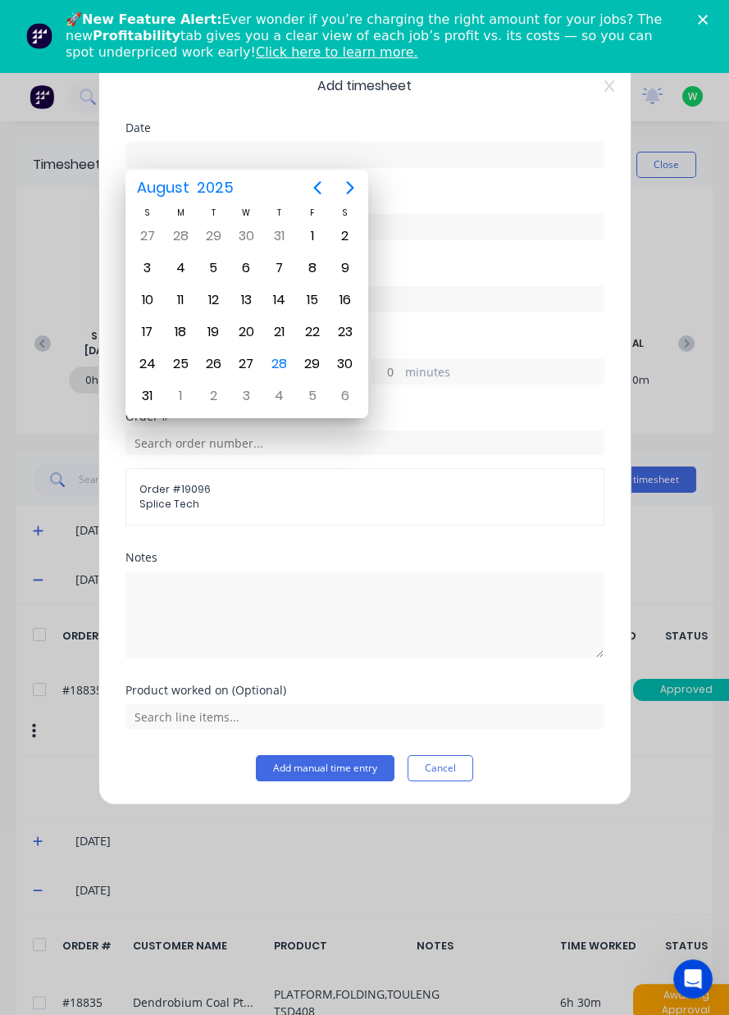
click at [297, 361] on div "29" at bounding box center [312, 363] width 33 height 31
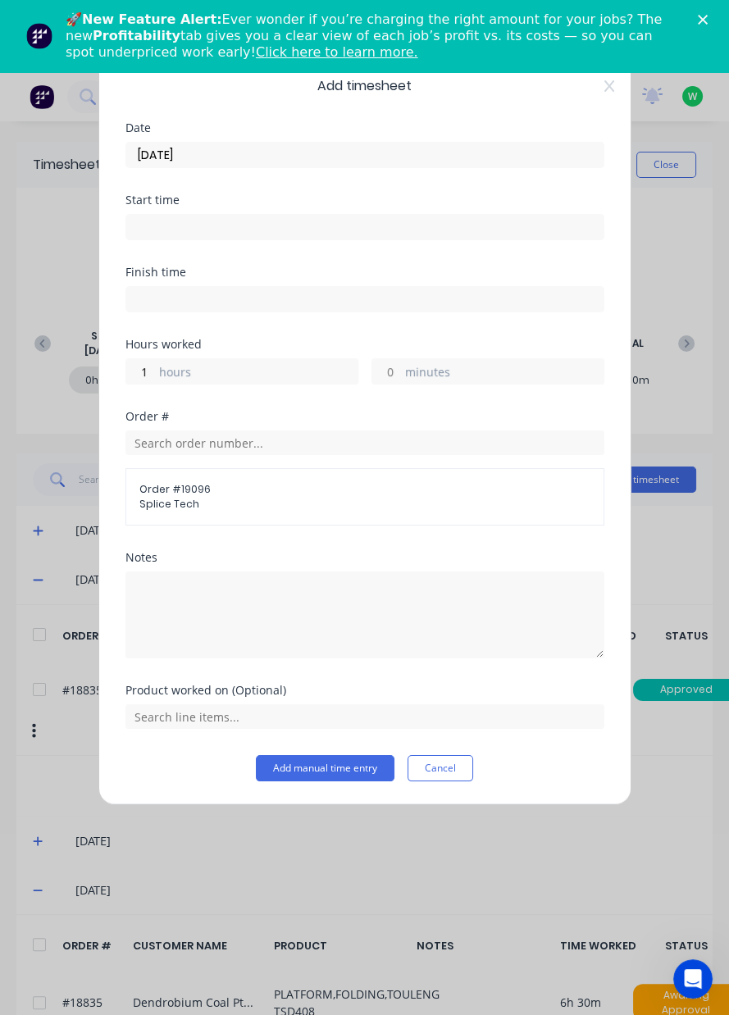
click at [158, 148] on input "29/08/2025" at bounding box center [364, 155] width 477 height 25
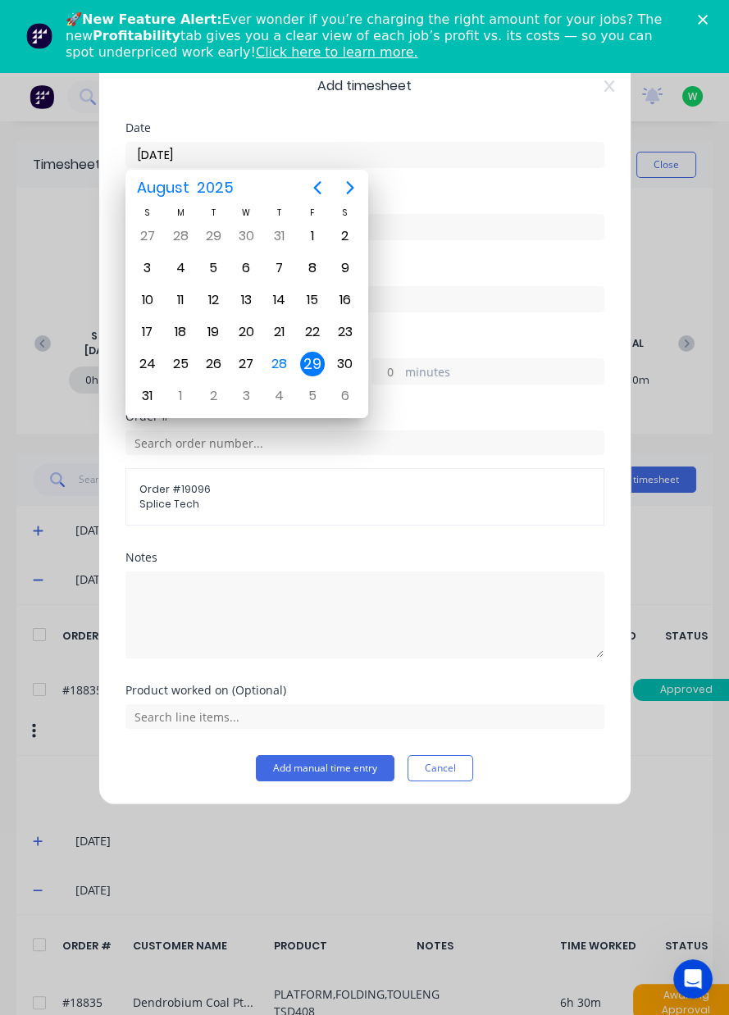
click at [285, 362] on div "28" at bounding box center [279, 364] width 25 height 25
type input "[DATE]"
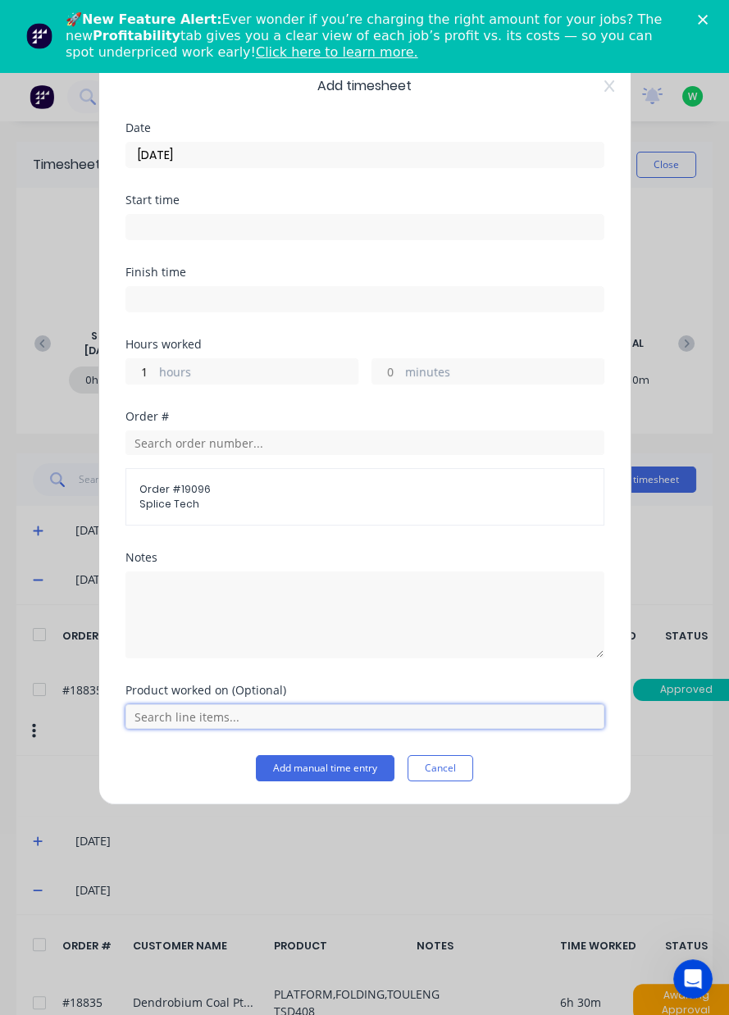
click at [183, 719] on input "text" at bounding box center [364, 716] width 479 height 25
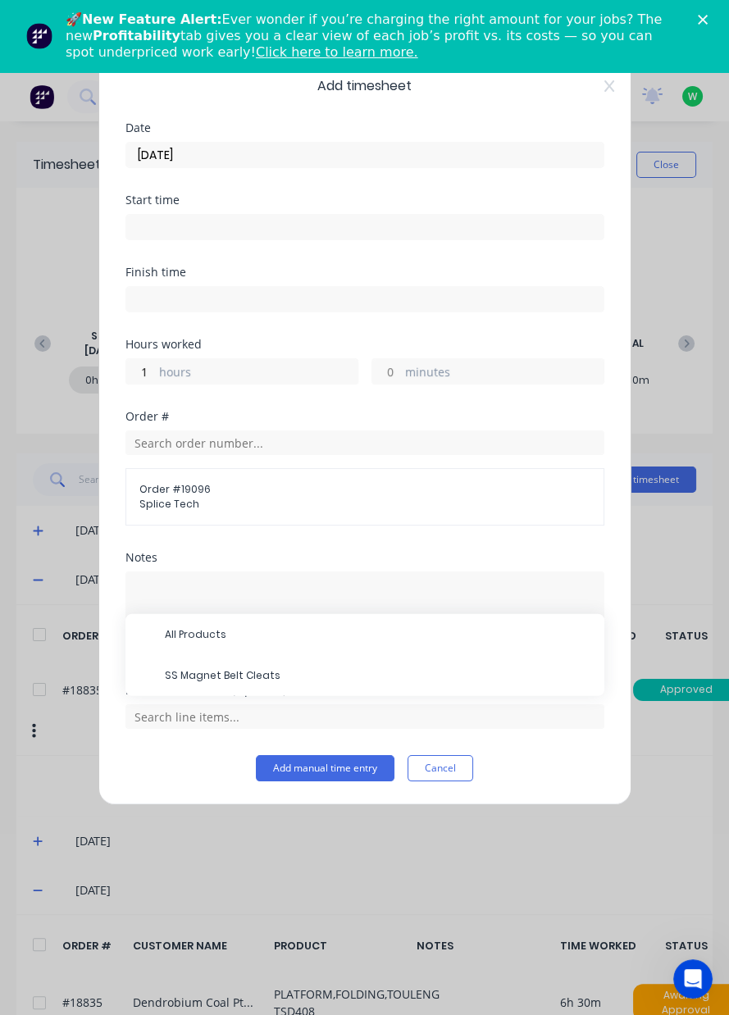
click at [180, 676] on span "SS Magnet Belt Cleats" at bounding box center [378, 675] width 426 height 15
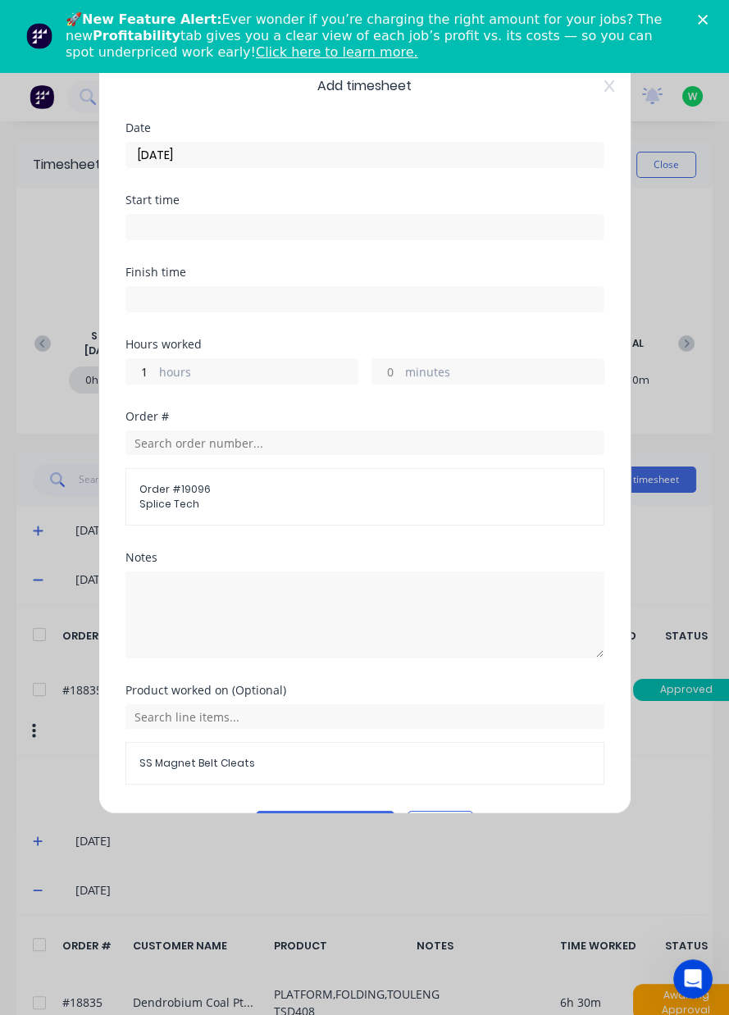
click at [361, 824] on button "Add manual time entry" at bounding box center [325, 823] width 138 height 26
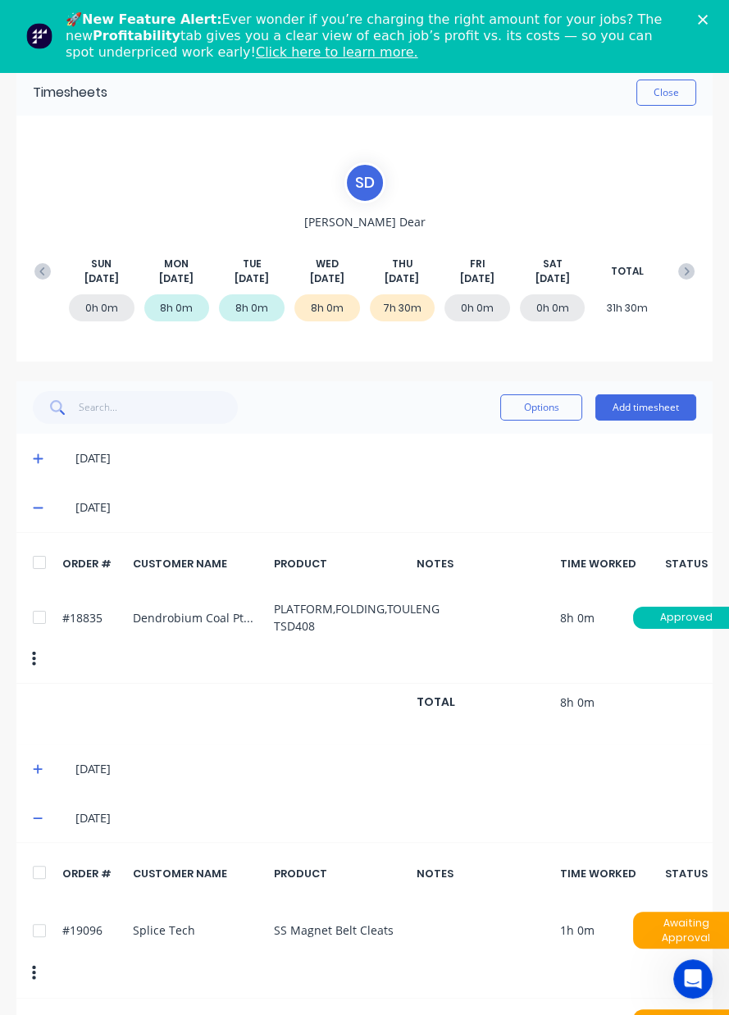
click at [642, 402] on button "Add timesheet" at bounding box center [645, 407] width 101 height 26
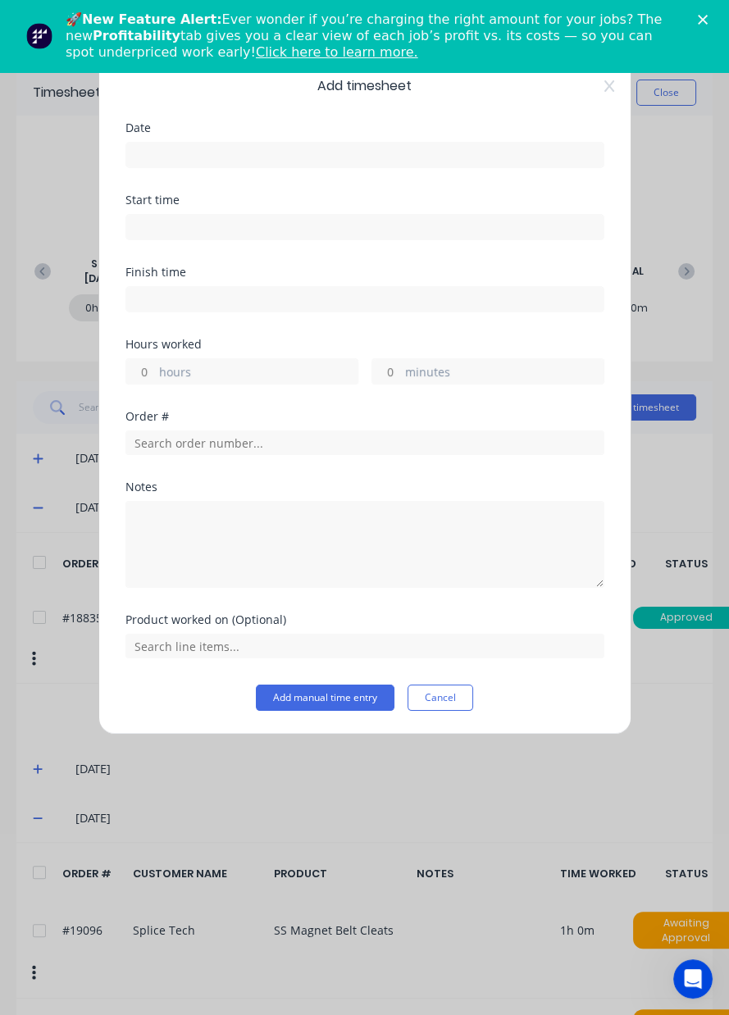
click at [398, 365] on input "minutes" at bounding box center [386, 371] width 29 height 25
type input "30"
click at [332, 462] on div "Order #" at bounding box center [364, 446] width 479 height 70
click at [465, 437] on input "text" at bounding box center [364, 442] width 479 height 25
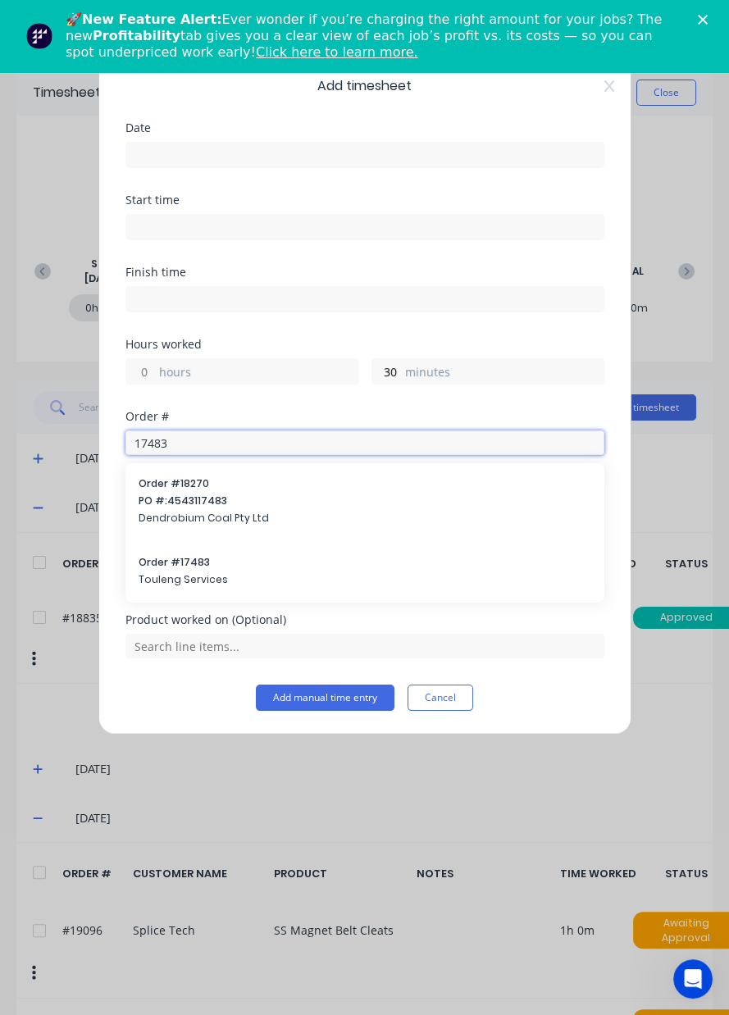
type input "17483"
click at [164, 565] on span "Order # 17483" at bounding box center [364, 562] width 452 height 15
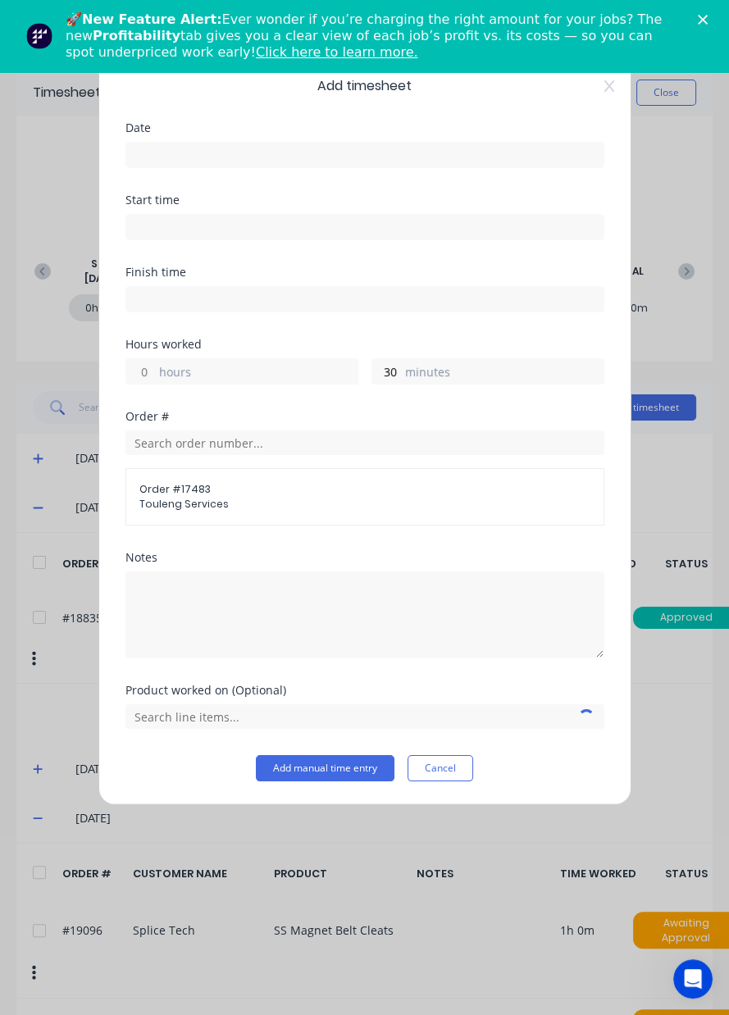
click at [145, 158] on input at bounding box center [364, 155] width 477 height 25
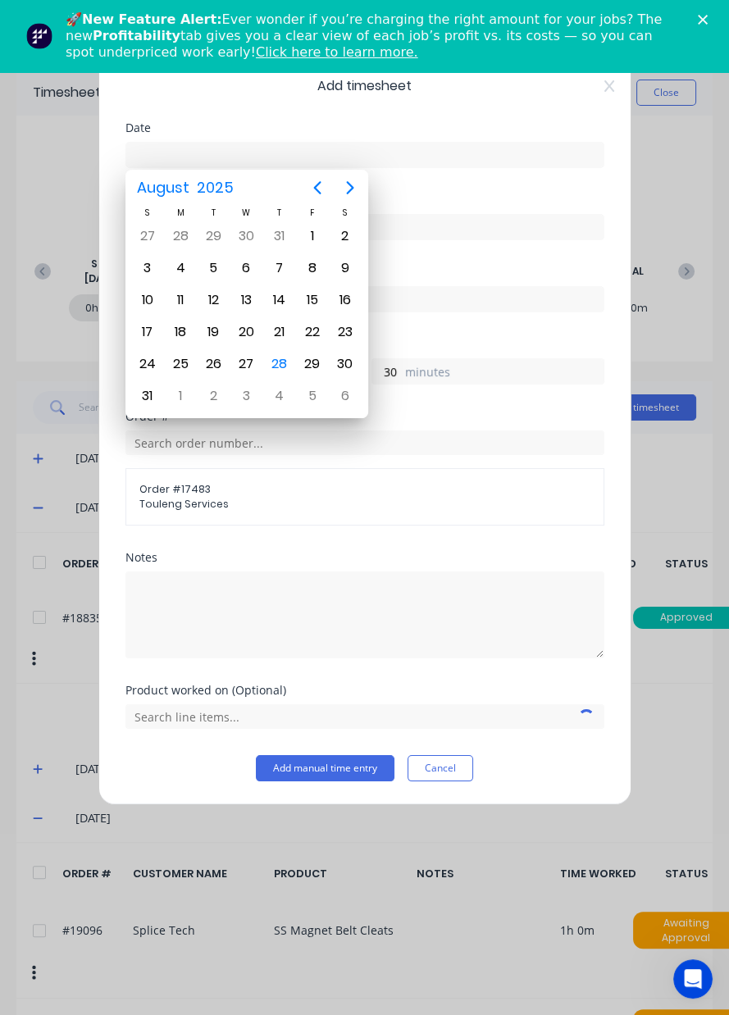
click at [279, 352] on div "28" at bounding box center [279, 364] width 25 height 25
type input "[DATE]"
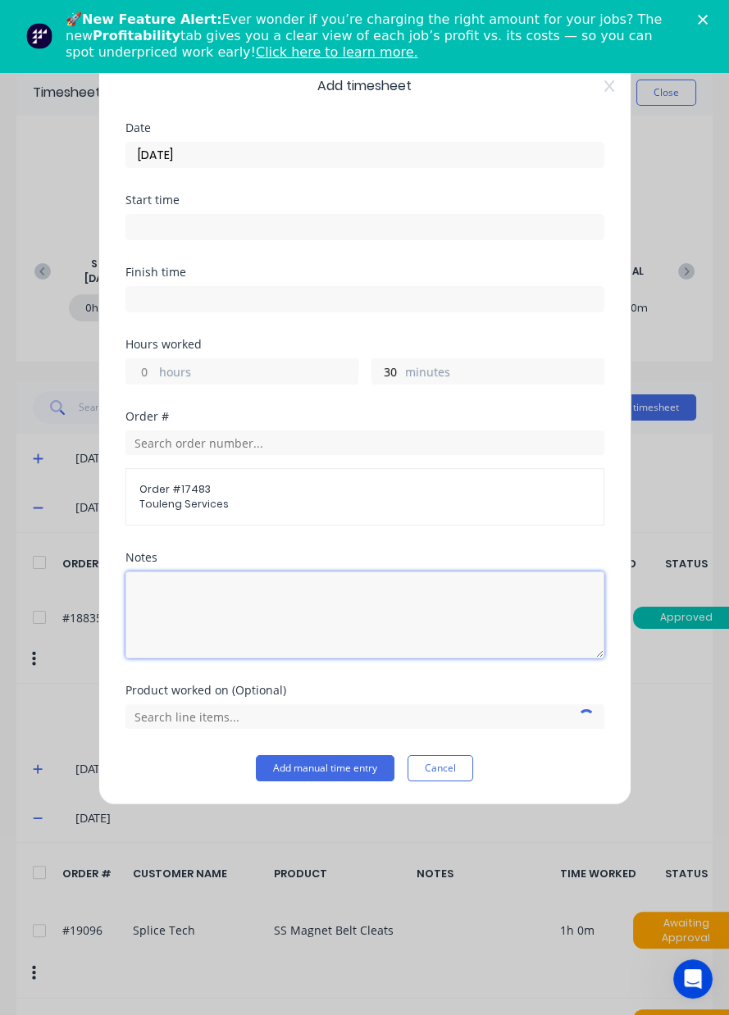
click at [182, 618] on textarea at bounding box center [364, 614] width 479 height 87
type textarea "C"
type textarea "Emptied wheelbarrows"
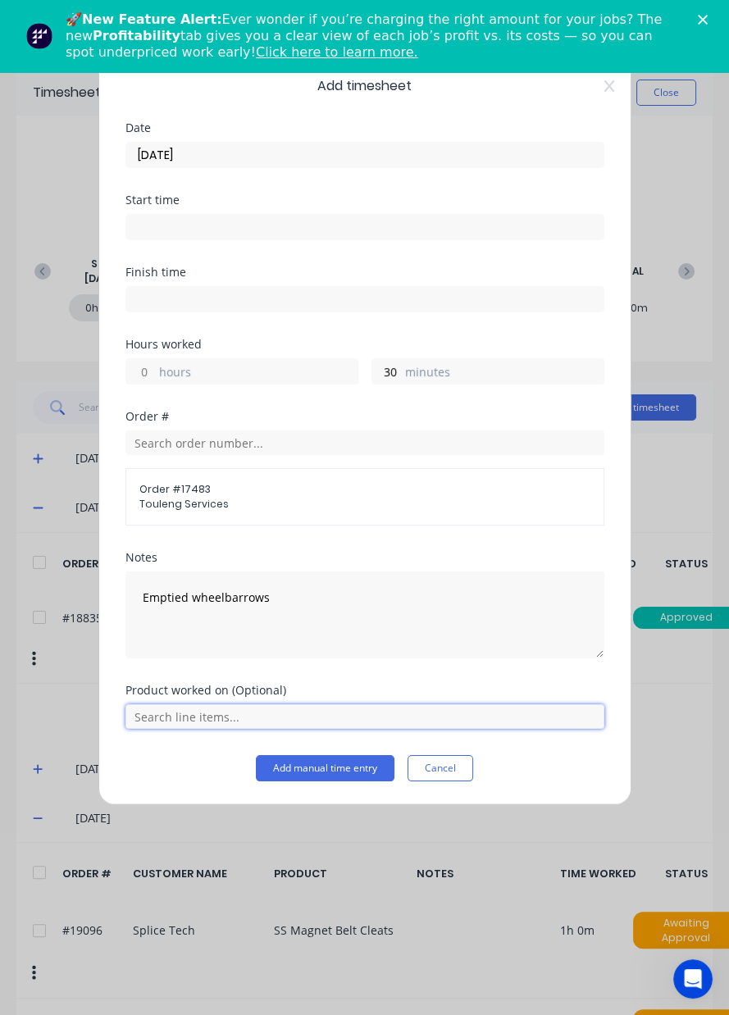
click at [152, 706] on input "text" at bounding box center [364, 716] width 479 height 25
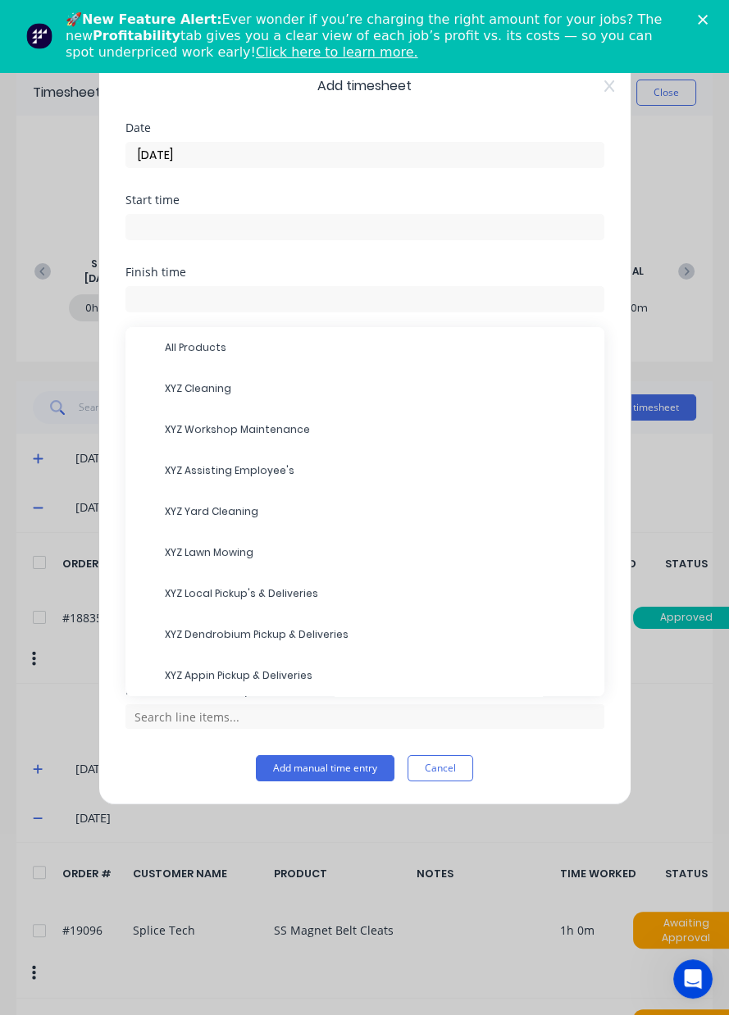
click at [177, 386] on span "XYZ Cleaning" at bounding box center [378, 388] width 426 height 15
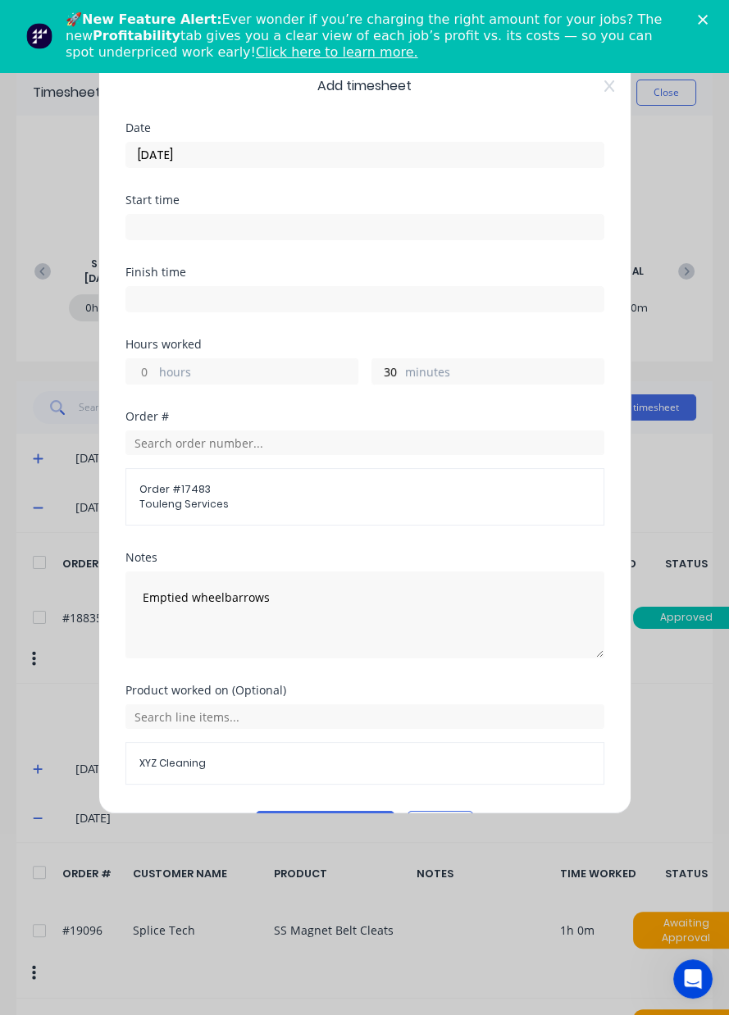
click at [358, 823] on button "Add manual time entry" at bounding box center [325, 823] width 138 height 26
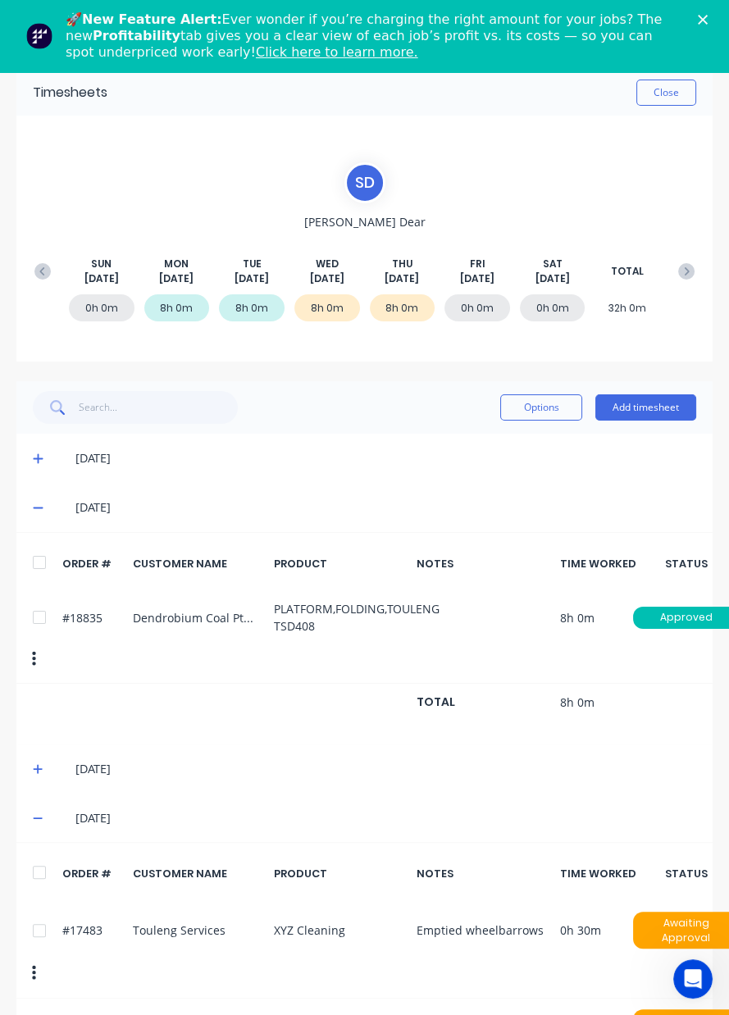
scroll to position [0, 11]
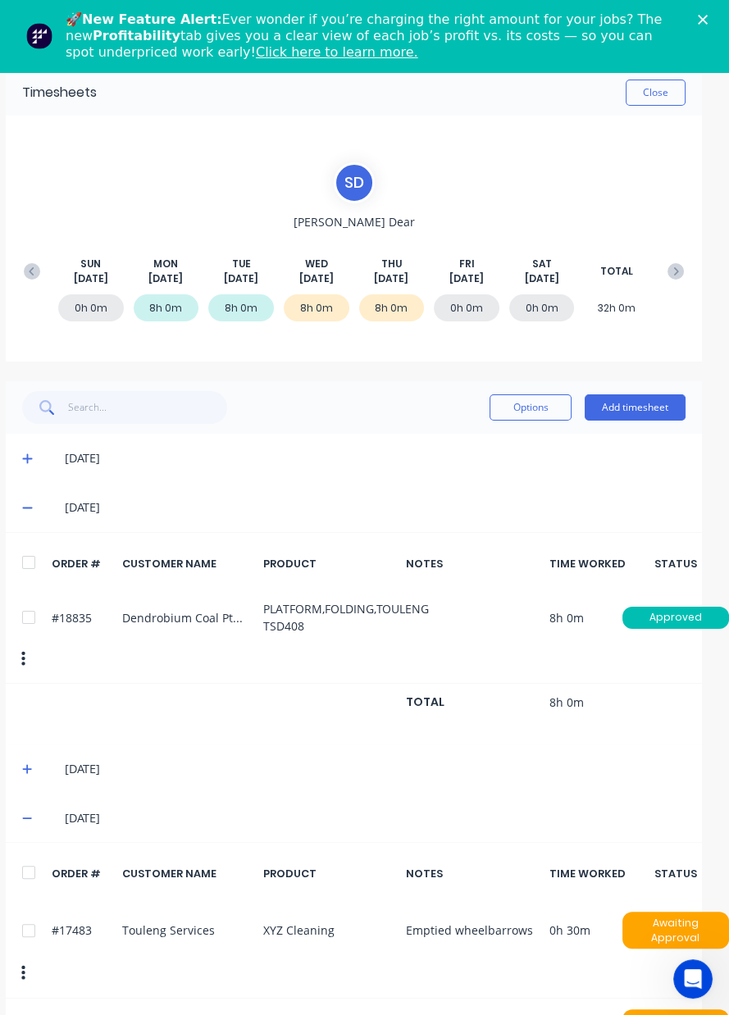
click at [644, 93] on button "Close" at bounding box center [655, 92] width 60 height 26
